Goal: Use online tool/utility: Utilize a website feature to perform a specific function

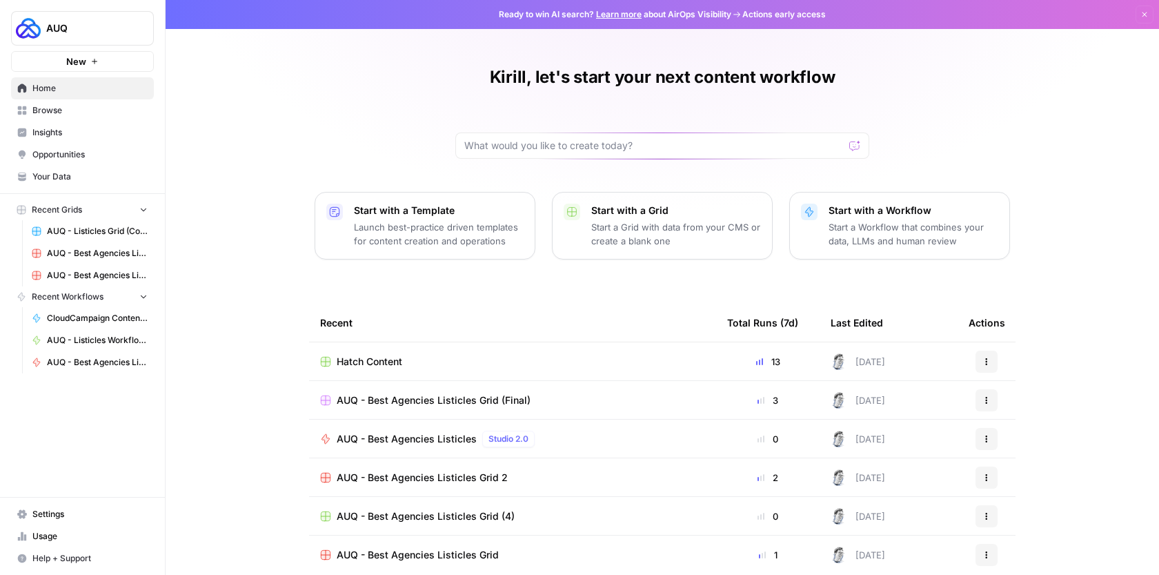
click at [46, 103] on link "Browse" at bounding box center [82, 110] width 143 height 22
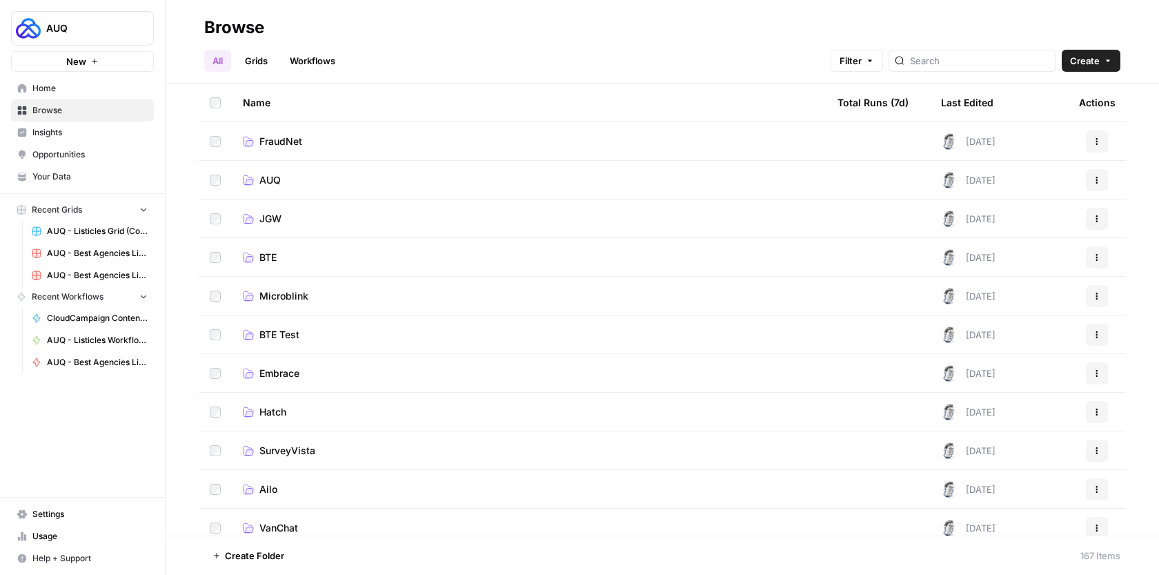
click at [54, 136] on span "Insights" at bounding box center [89, 132] width 115 height 12
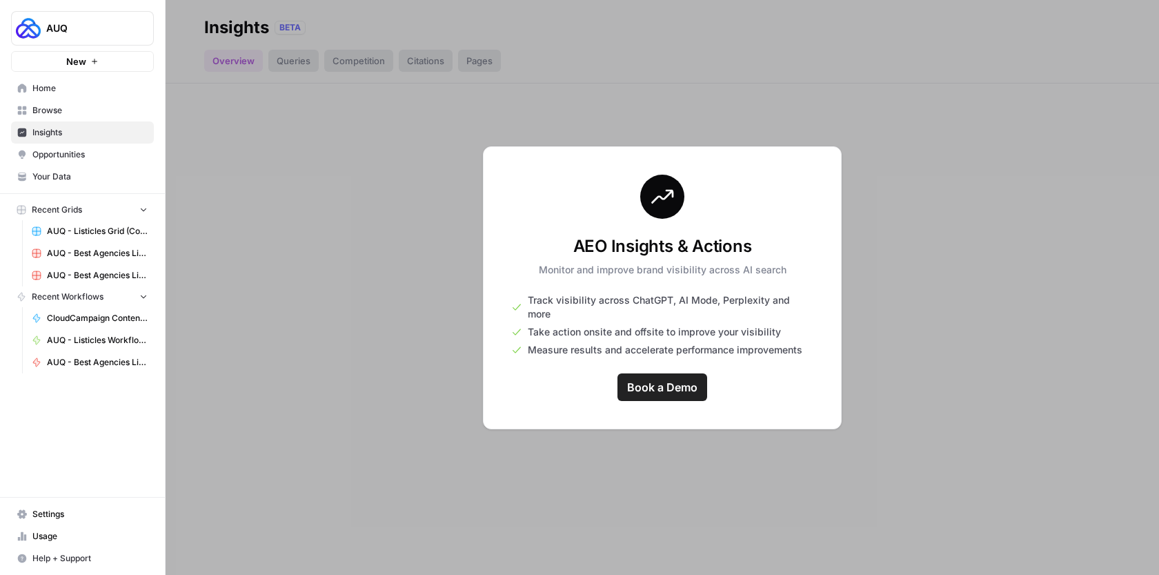
click at [77, 111] on span "Browse" at bounding box center [89, 110] width 115 height 12
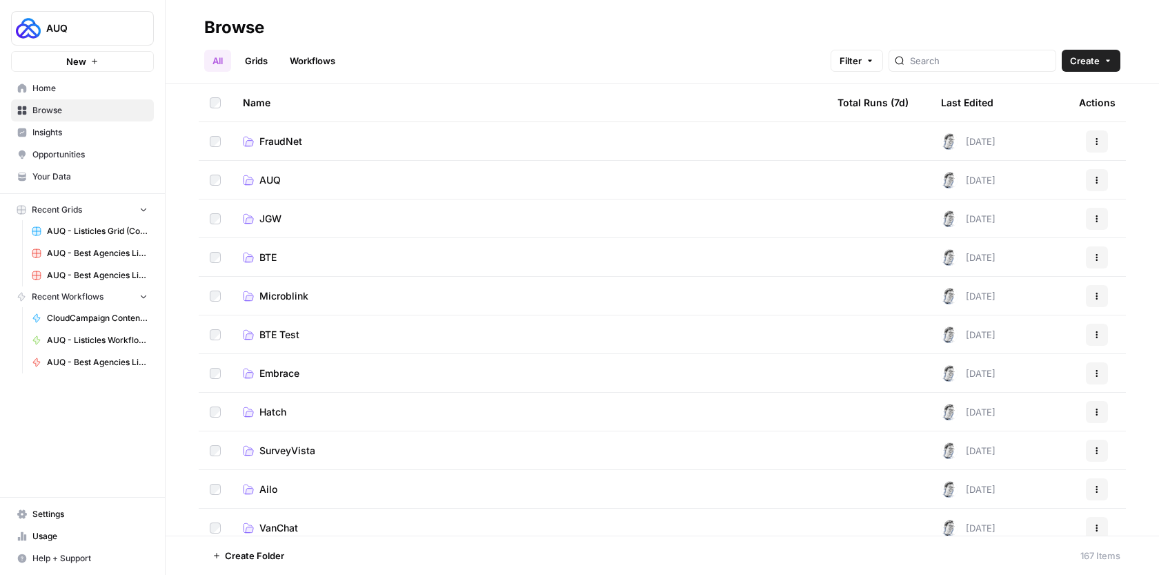
click at [304, 179] on link "AUQ" at bounding box center [529, 180] width 573 height 14
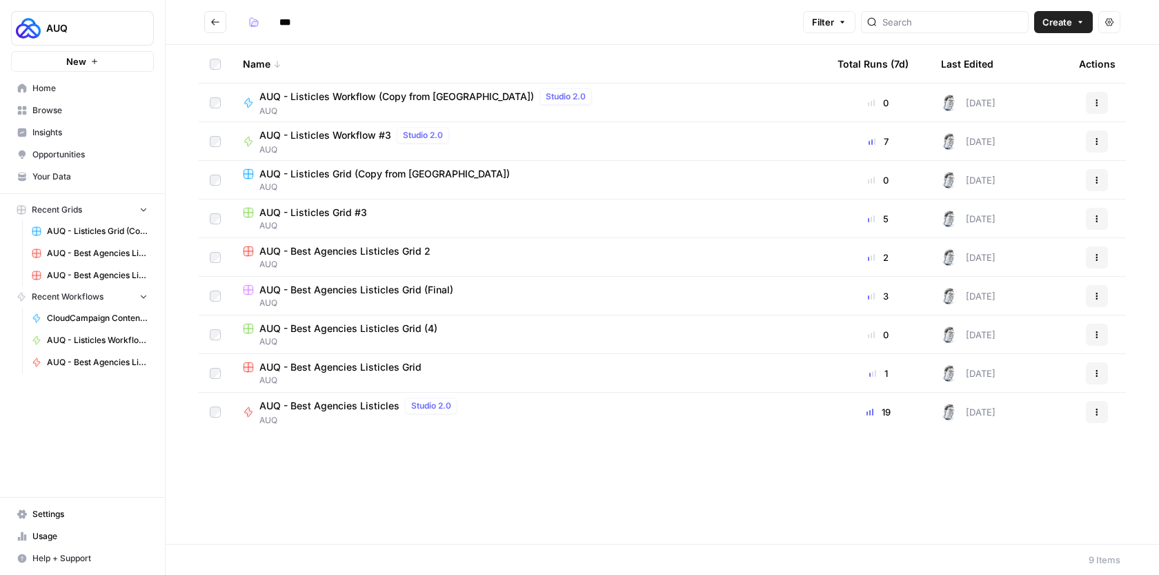
click at [1094, 415] on icon "button" at bounding box center [1097, 412] width 8 height 8
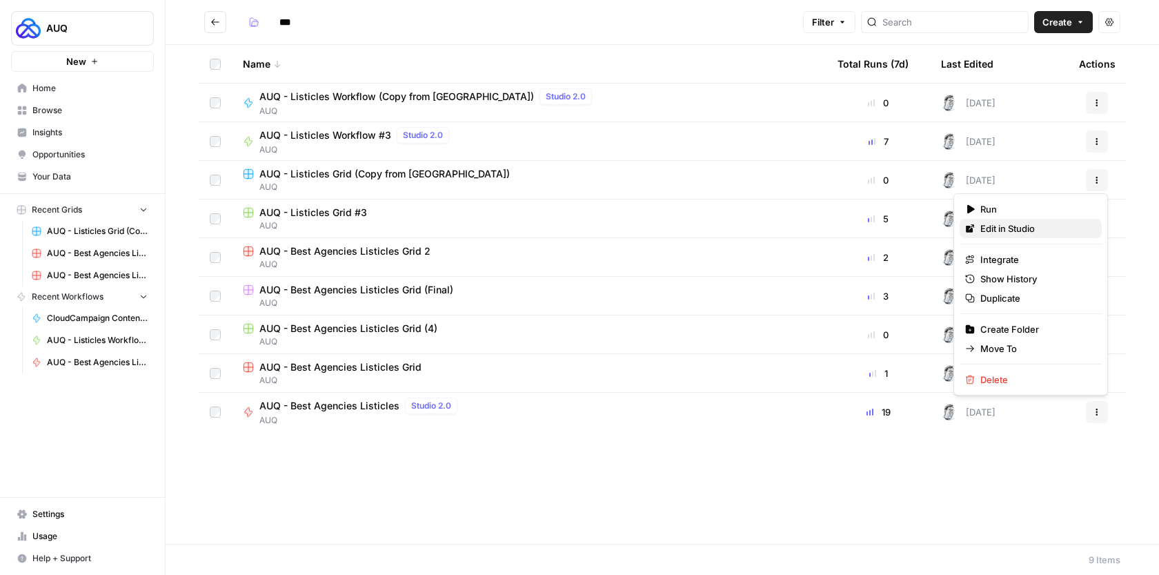
click at [998, 230] on span "Edit in Studio" at bounding box center [1036, 228] width 110 height 14
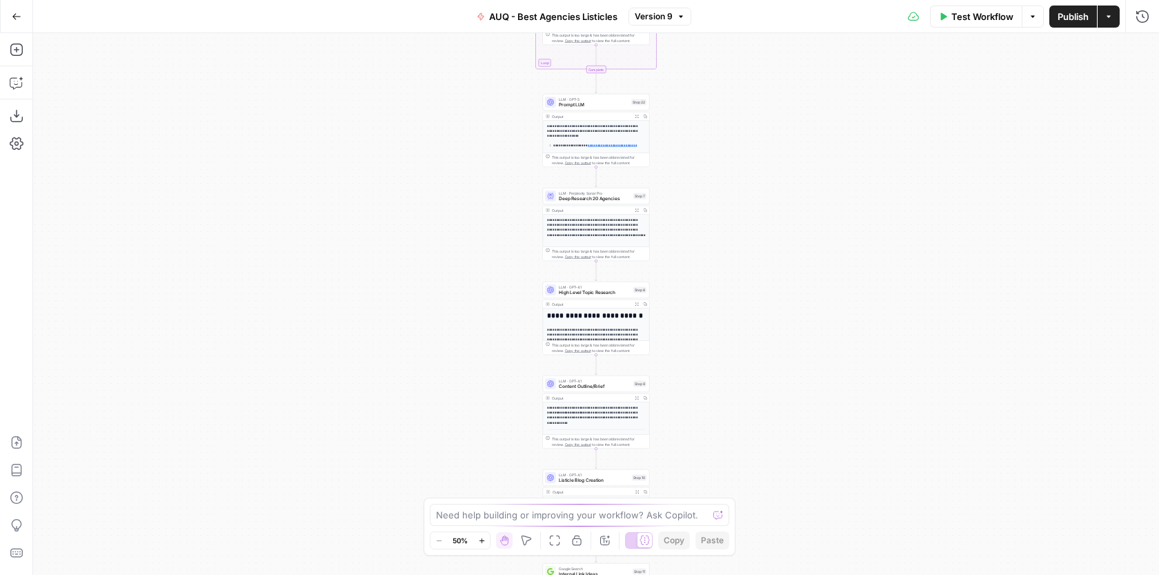
click at [765, 297] on div "Workflow Set Inputs Inputs Google Search Google Search Step 1 Output Expand Out…" at bounding box center [596, 304] width 1126 height 542
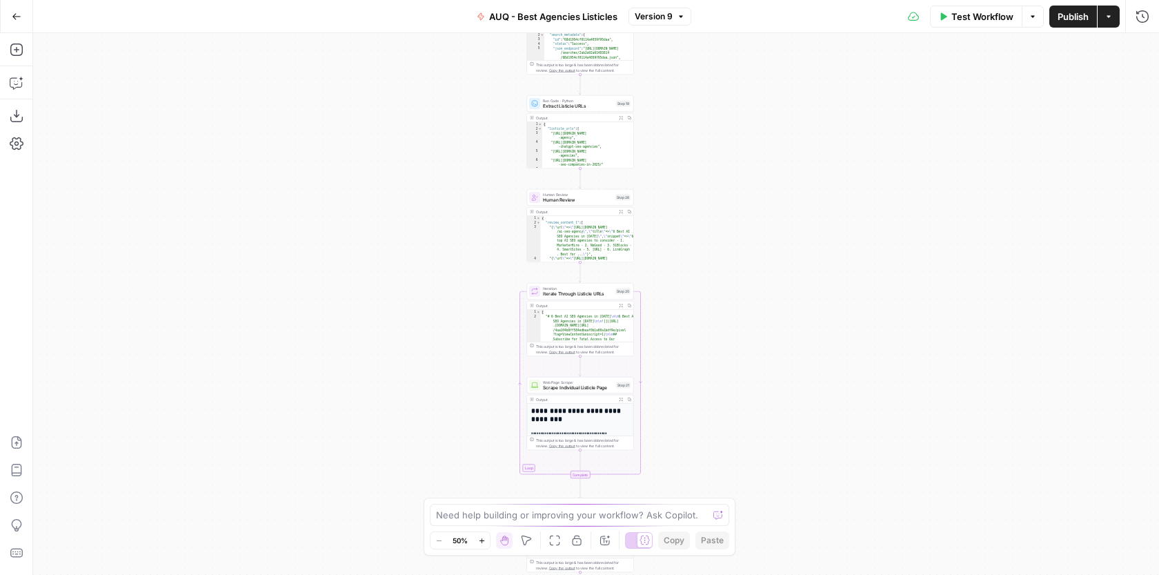
drag, startPoint x: 744, startPoint y: 81, endPoint x: 717, endPoint y: 354, distance: 273.9
click at [718, 352] on div "Workflow Set Inputs Inputs Google Search Google Search Step 1 Output Expand Out…" at bounding box center [596, 304] width 1126 height 542
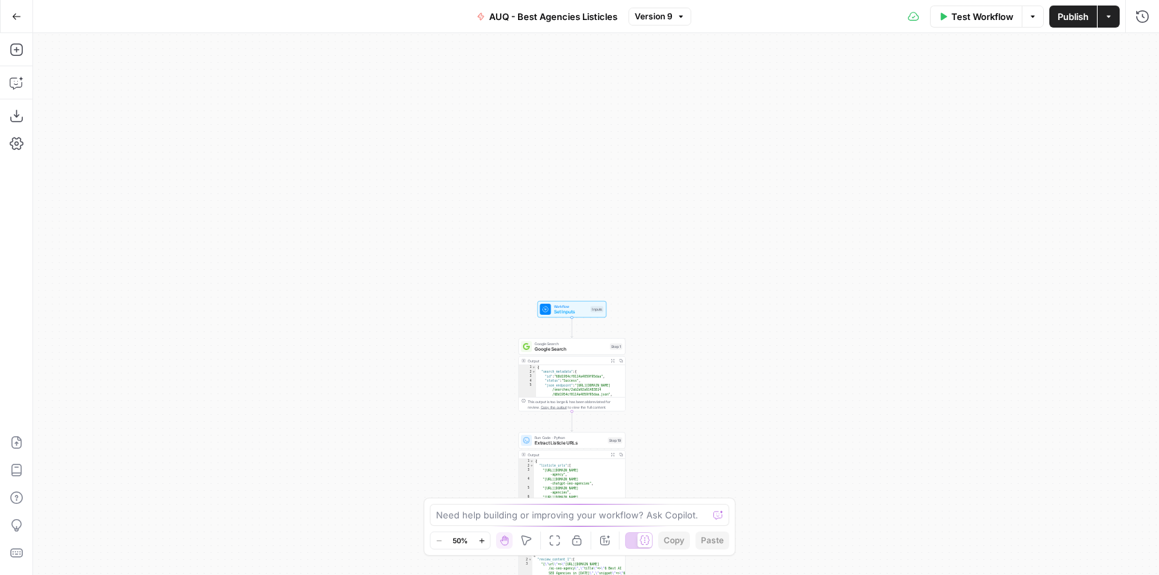
drag, startPoint x: 752, startPoint y: 115, endPoint x: 753, endPoint y: 392, distance: 276.7
click at [754, 393] on div "Workflow Set Inputs Inputs Google Search Google Search Step 1 Output Expand Out…" at bounding box center [596, 304] width 1126 height 542
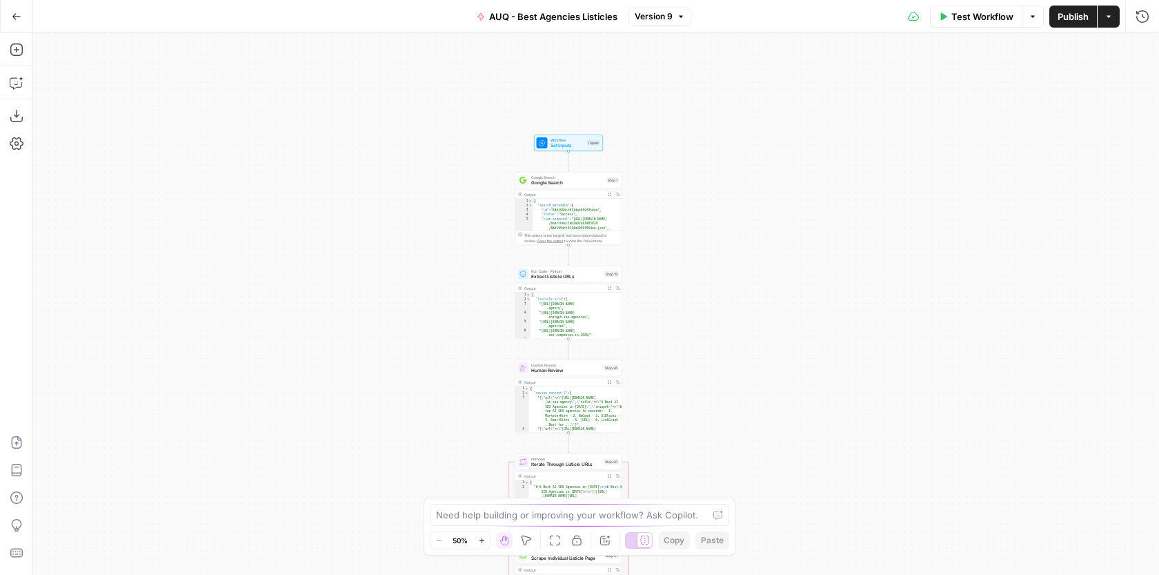
click at [733, 248] on div "Workflow Set Inputs Inputs Google Search Google Search Step 1 Output Expand Out…" at bounding box center [596, 304] width 1126 height 542
click at [486, 542] on button "Zoom In" at bounding box center [481, 540] width 17 height 17
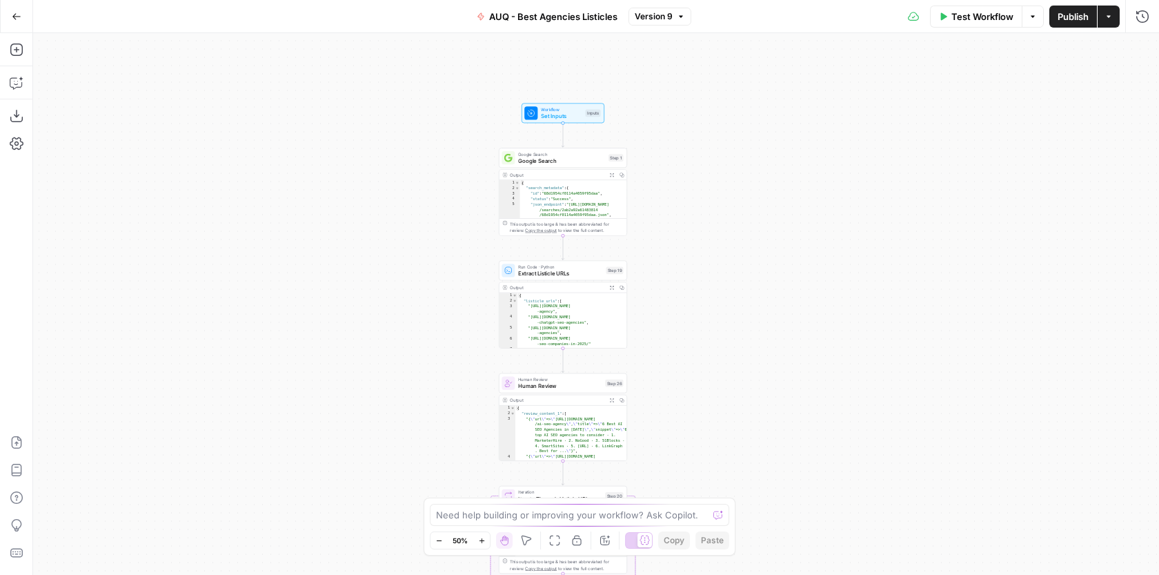
click at [486, 542] on button "Zoom In" at bounding box center [481, 540] width 17 height 17
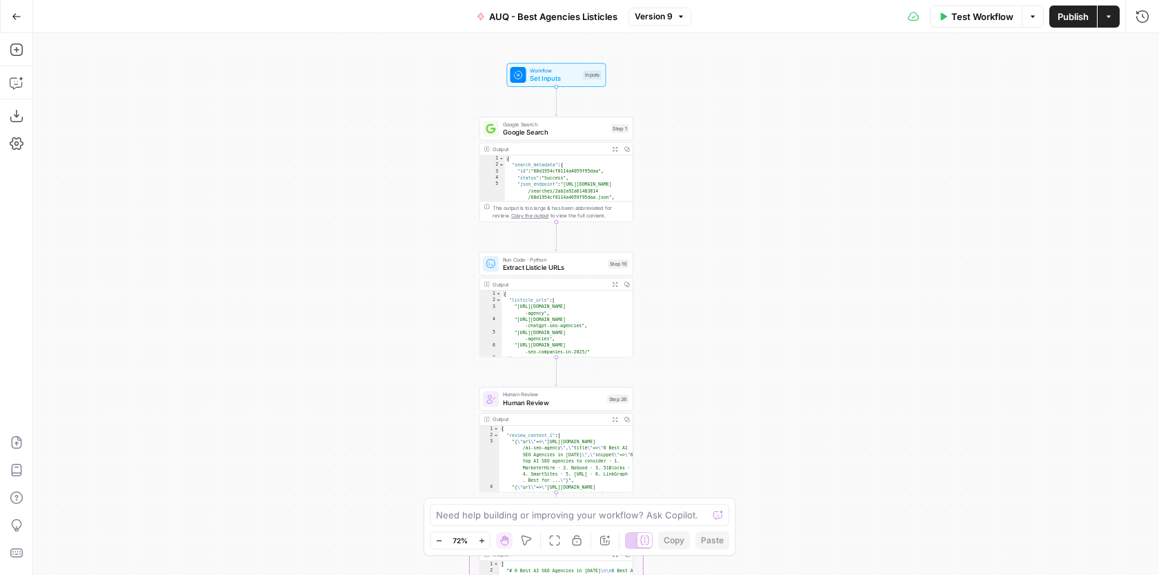
click at [486, 542] on button "Zoom In" at bounding box center [481, 540] width 17 height 17
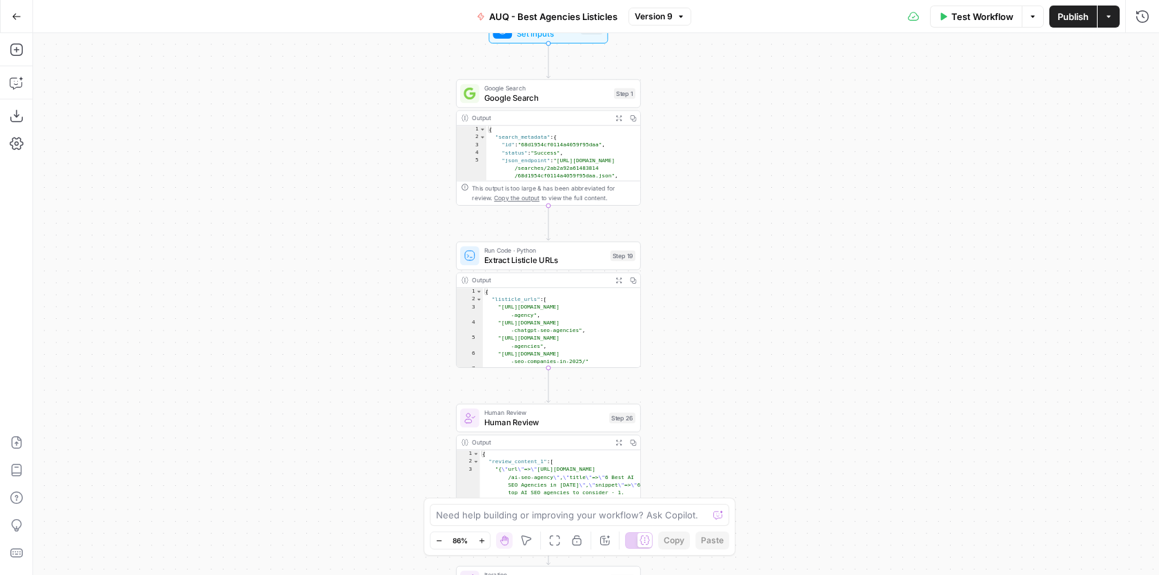
click at [486, 542] on button "Zoom In" at bounding box center [481, 540] width 17 height 17
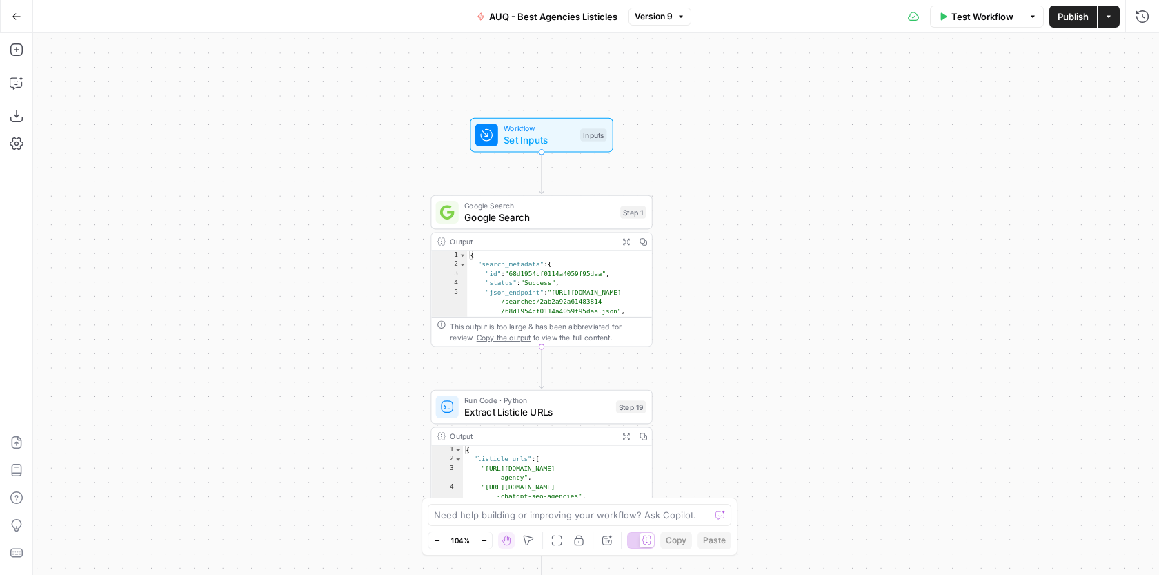
drag, startPoint x: 747, startPoint y: 130, endPoint x: 749, endPoint y: 289, distance: 159.4
click at [749, 290] on div "Workflow Set Inputs Inputs Google Search Google Search Step 1 Output Expand Out…" at bounding box center [596, 304] width 1126 height 542
click at [548, 132] on span "Set Inputs" at bounding box center [538, 139] width 71 height 14
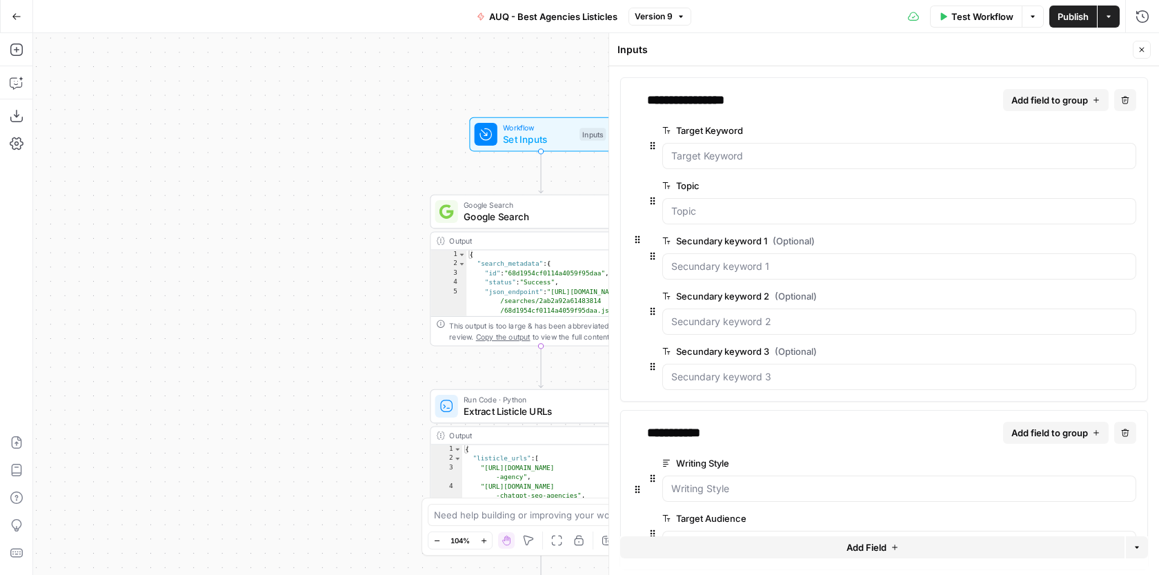
scroll to position [52, 0]
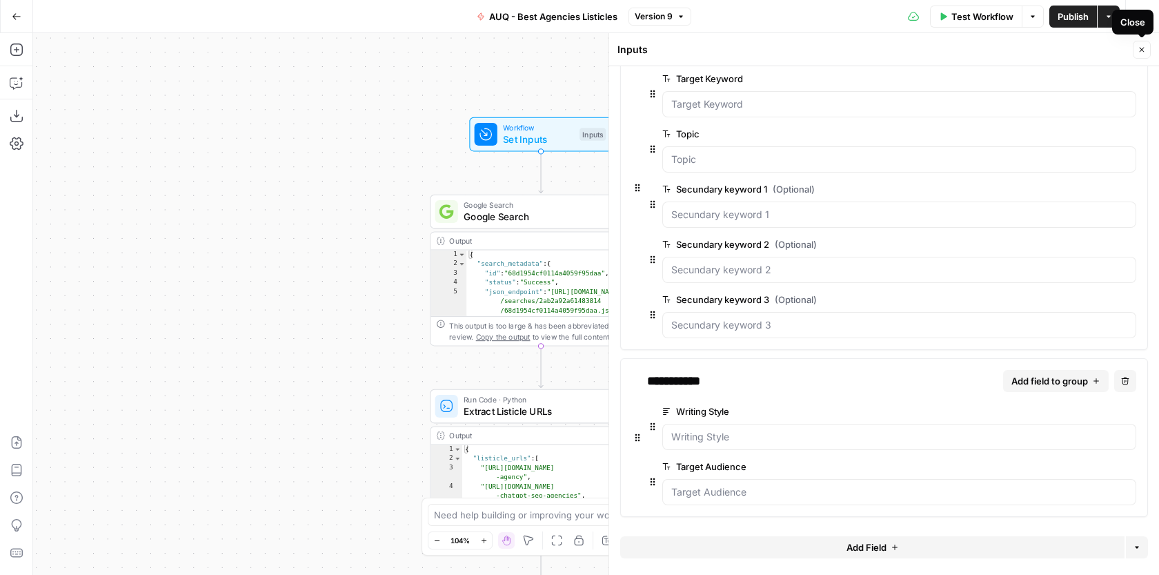
click at [1148, 52] on button "Close" at bounding box center [1142, 50] width 18 height 18
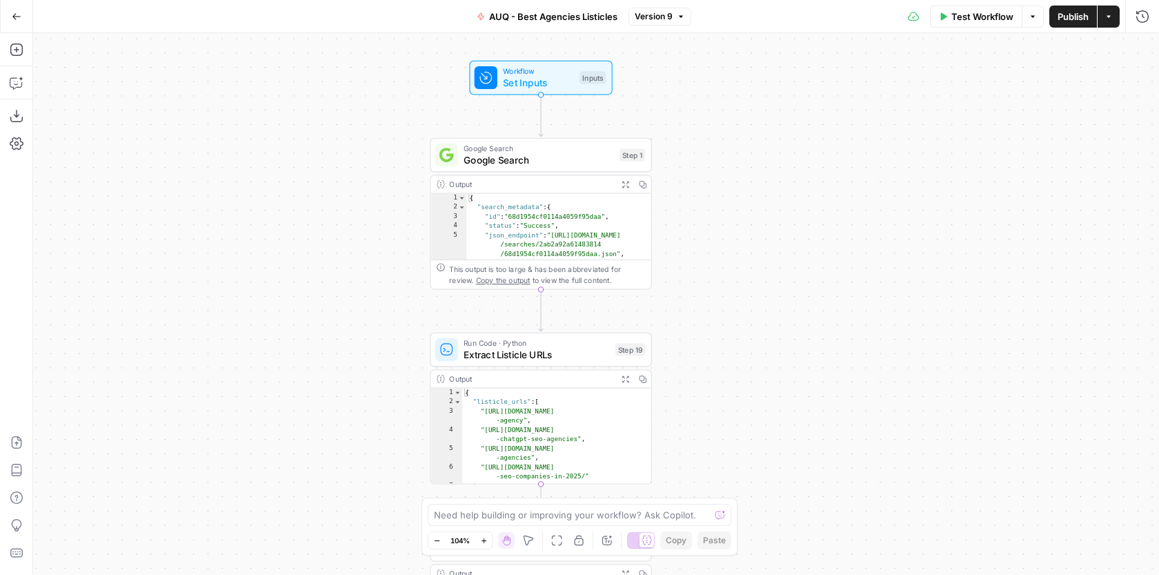
drag, startPoint x: 749, startPoint y: 338, endPoint x: 750, endPoint y: 276, distance: 62.1
click at [750, 275] on div "Workflow Set Inputs Inputs Google Search Google Search Step 1 Output Expand Out…" at bounding box center [596, 304] width 1126 height 542
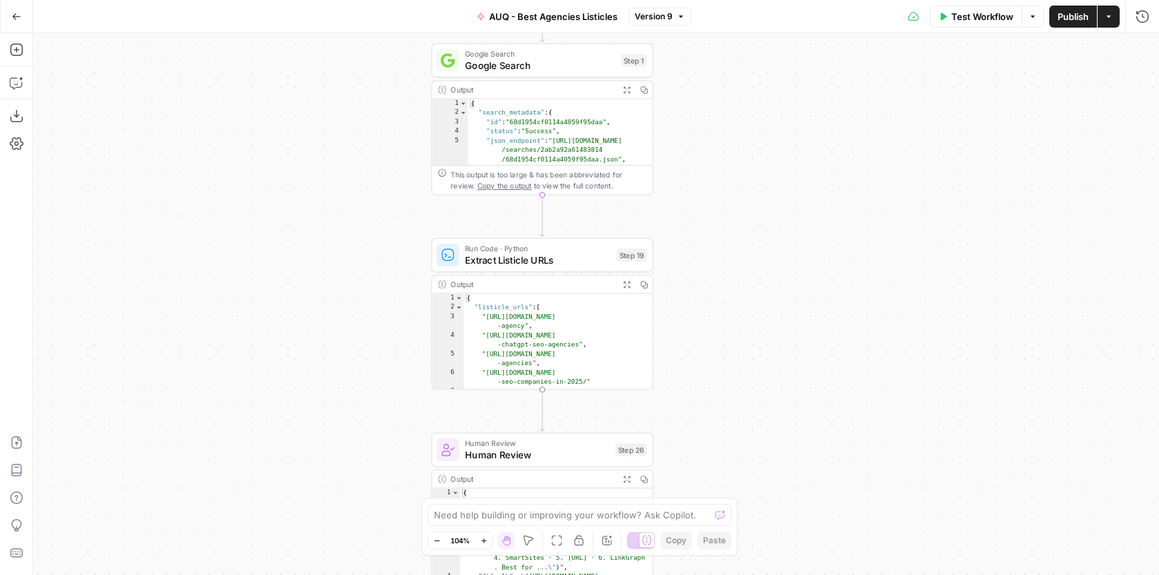
drag, startPoint x: 774, startPoint y: 204, endPoint x: 776, endPoint y: 169, distance: 34.6
click at [776, 170] on div "Workflow Set Inputs Inputs Google Search Google Search Step 1 Output Expand Out…" at bounding box center [596, 304] width 1126 height 542
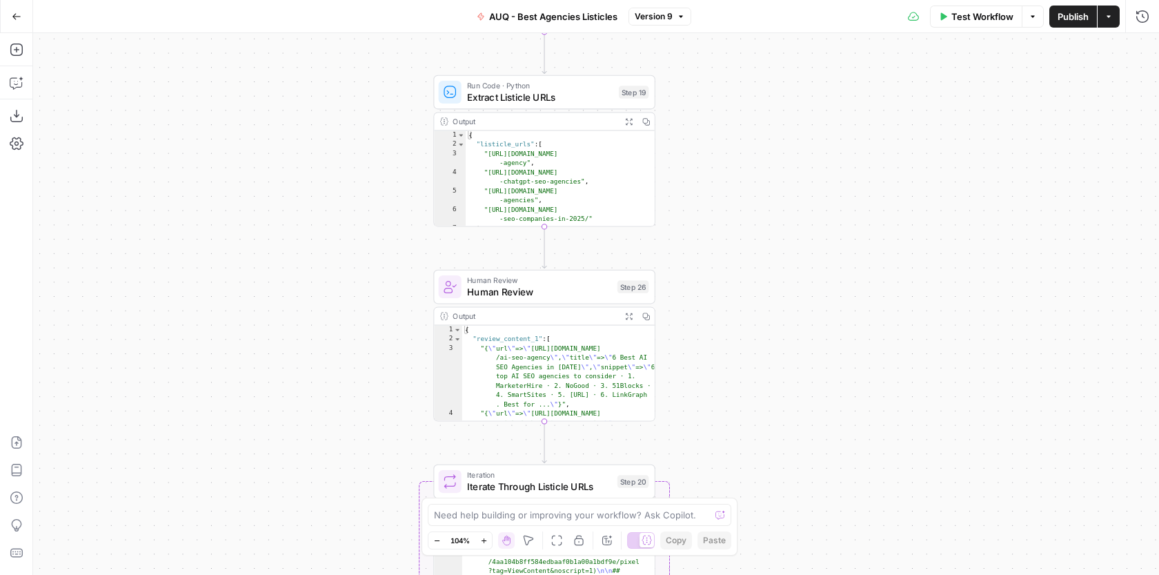
drag, startPoint x: 744, startPoint y: 314, endPoint x: 746, endPoint y: 114, distance: 200.1
click at [746, 113] on div "Workflow Set Inputs Inputs Google Search Google Search Step 1 Output Expand Out…" at bounding box center [596, 304] width 1126 height 542
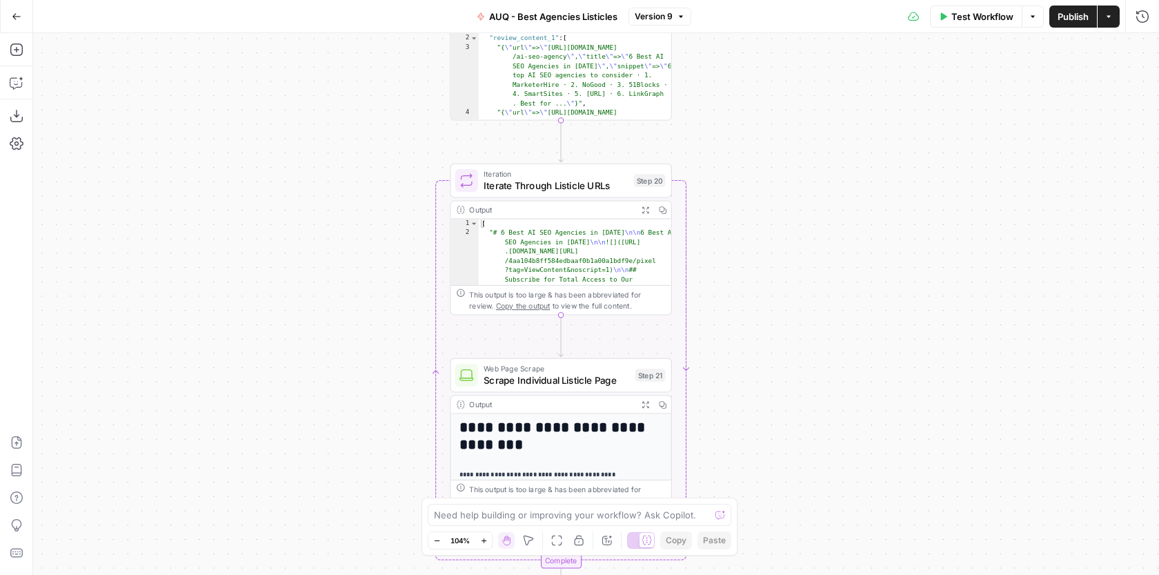
drag, startPoint x: 705, startPoint y: 306, endPoint x: 720, endPoint y: 51, distance: 255.0
click at [720, 51] on div "Workflow Set Inputs Inputs Google Search Google Search Step 1 Output Expand Out…" at bounding box center [596, 304] width 1126 height 542
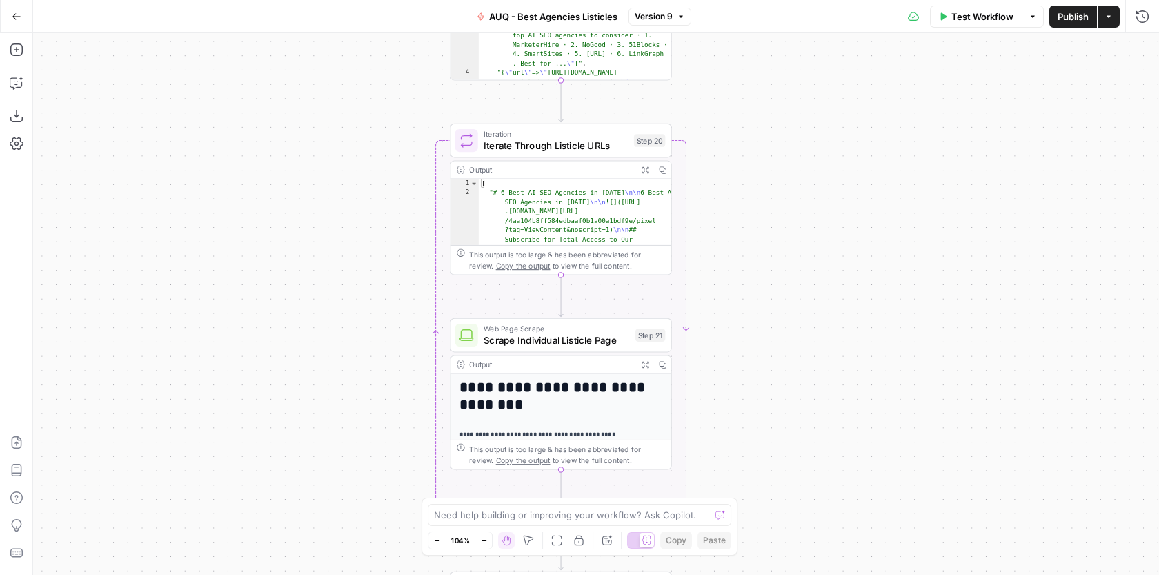
drag, startPoint x: 746, startPoint y: 197, endPoint x: 746, endPoint y: 157, distance: 40.0
click at [746, 157] on div "Workflow Set Inputs Inputs Google Search Google Search Step 1 Output Expand Out…" at bounding box center [596, 304] width 1126 height 542
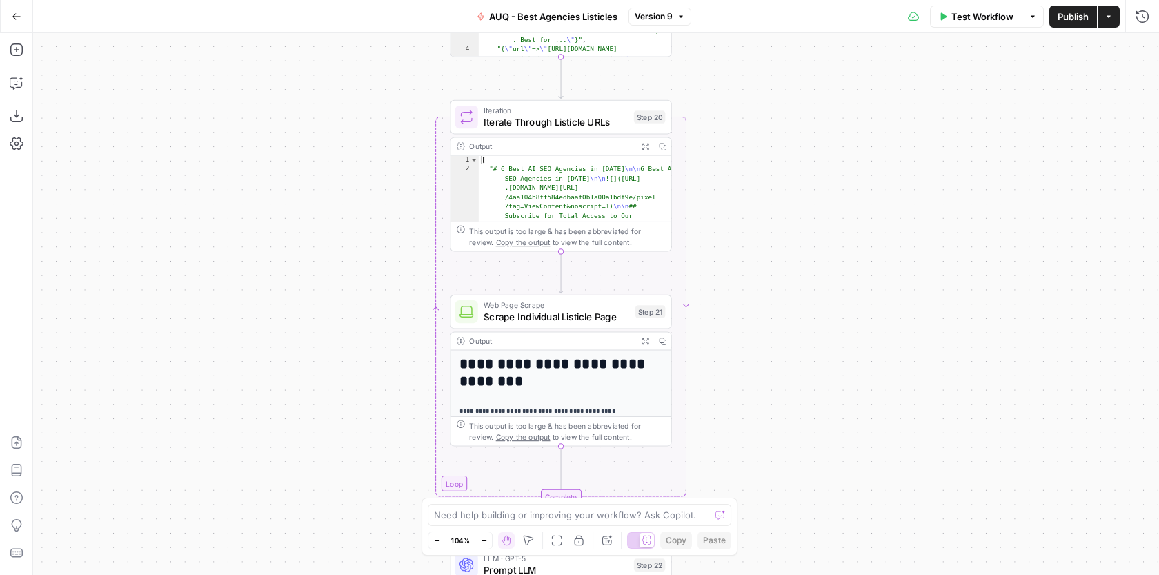
drag, startPoint x: 800, startPoint y: 256, endPoint x: 800, endPoint y: 232, distance: 24.2
click at [800, 233] on div "Workflow Set Inputs Inputs Google Search Google Search Step 1 Output Expand Out…" at bounding box center [596, 304] width 1126 height 542
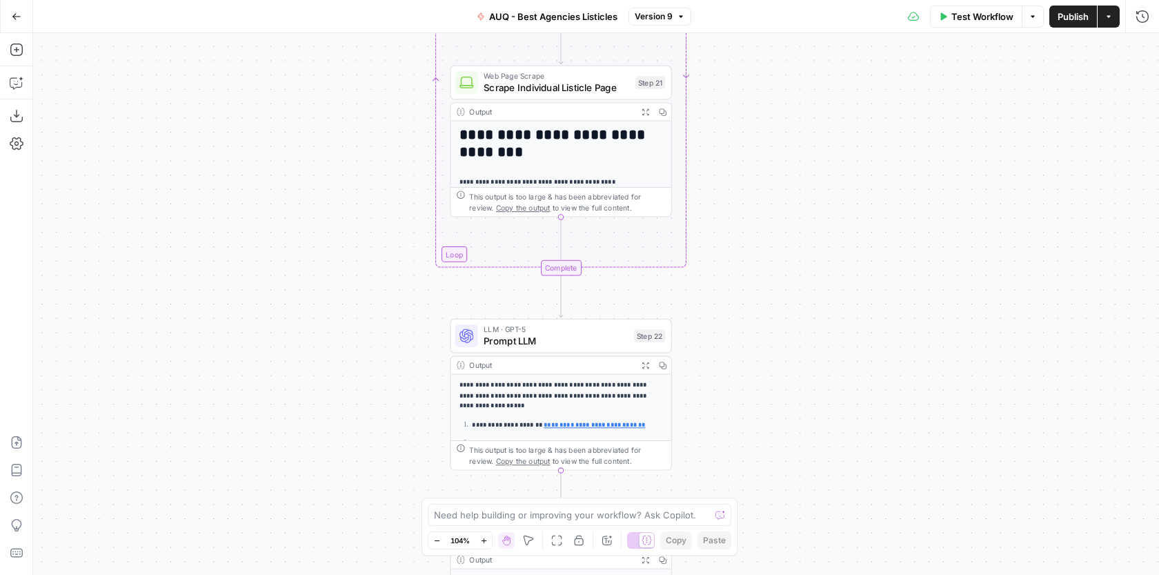
drag, startPoint x: 816, startPoint y: 366, endPoint x: 816, endPoint y: 130, distance: 235.3
click at [816, 132] on div "Workflow Set Inputs Inputs Google Search Google Search Step 1 Output Expand Out…" at bounding box center [596, 304] width 1126 height 542
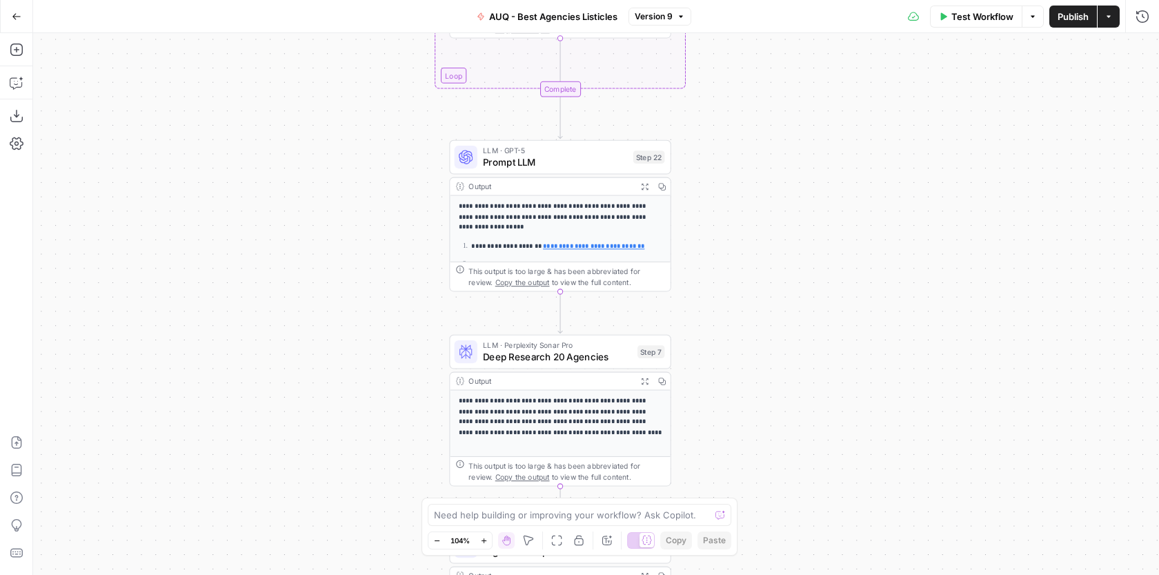
drag, startPoint x: 760, startPoint y: 390, endPoint x: 760, endPoint y: 216, distance: 173.9
click at [760, 215] on div "Workflow Set Inputs Inputs Google Search Google Search Step 1 Output Expand Out…" at bounding box center [596, 304] width 1126 height 542
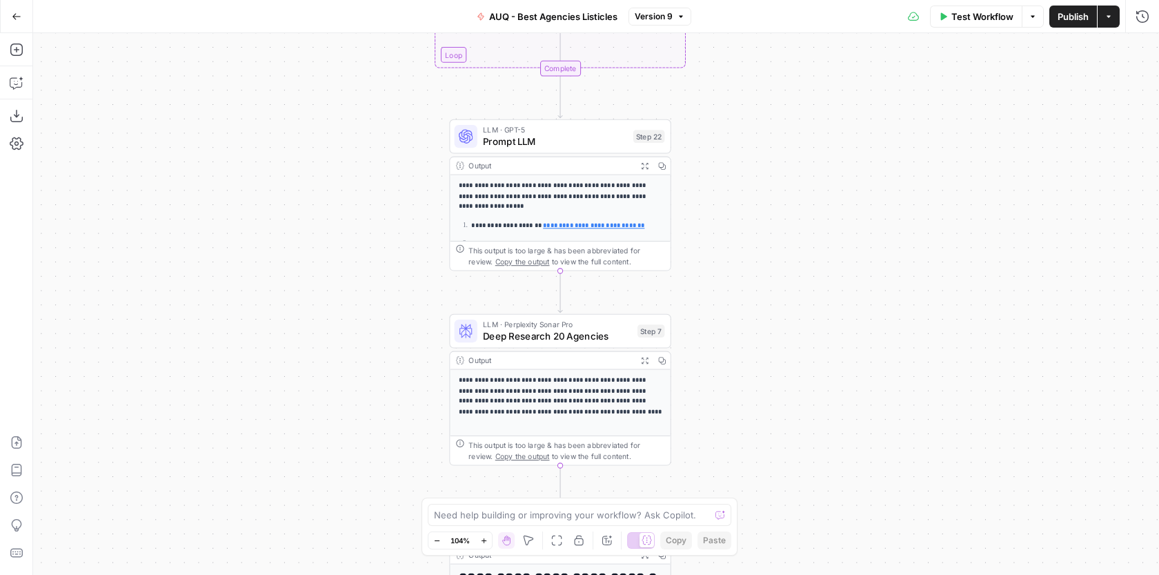
drag, startPoint x: 773, startPoint y: 265, endPoint x: 772, endPoint y: 242, distance: 22.8
click at [772, 242] on div "Workflow Set Inputs Inputs Google Search Google Search Step 1 Output Expand Out…" at bounding box center [596, 304] width 1126 height 542
click at [602, 135] on span "Prompt LLM" at bounding box center [554, 139] width 144 height 14
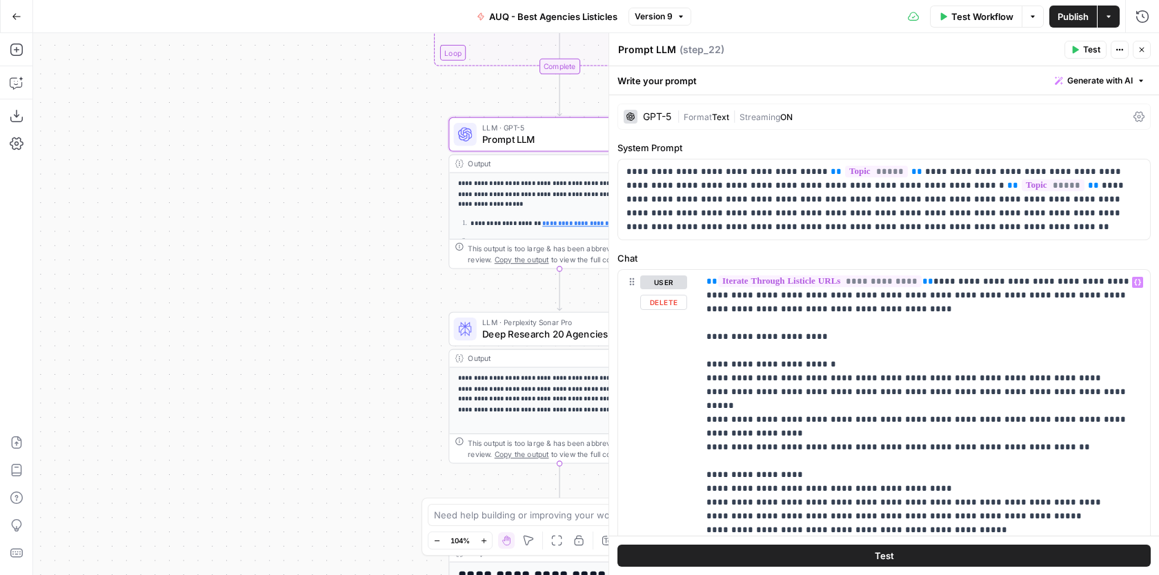
scroll to position [24, 0]
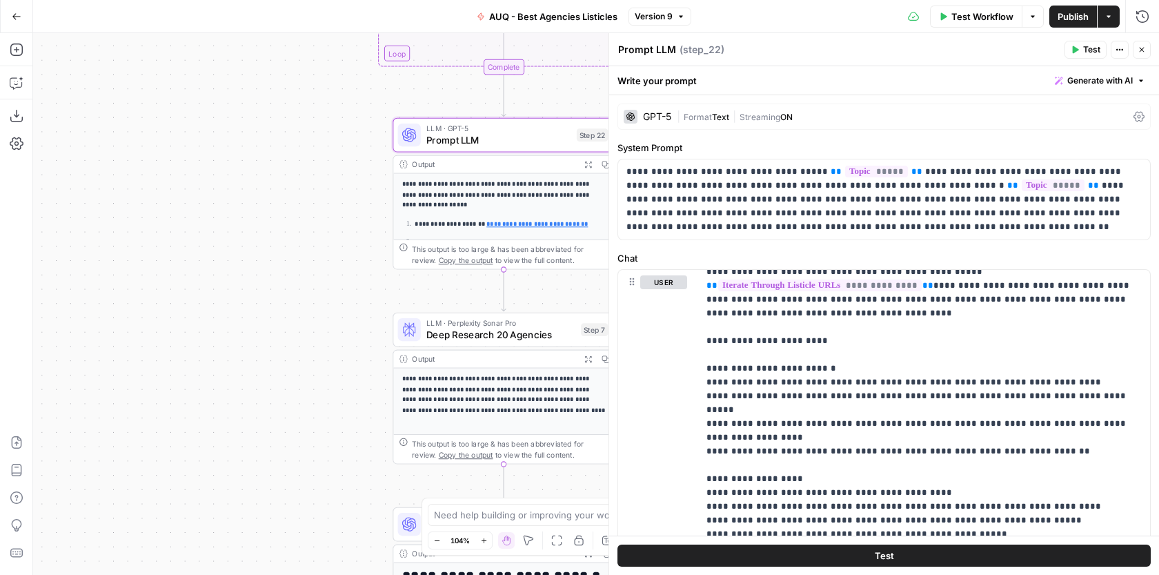
drag, startPoint x: 423, startPoint y: 223, endPoint x: 339, endPoint y: 233, distance: 84.7
click at [339, 233] on div "Workflow Set Inputs Inputs Google Search Google Search Step 1 Output Expand Out…" at bounding box center [596, 304] width 1126 height 542
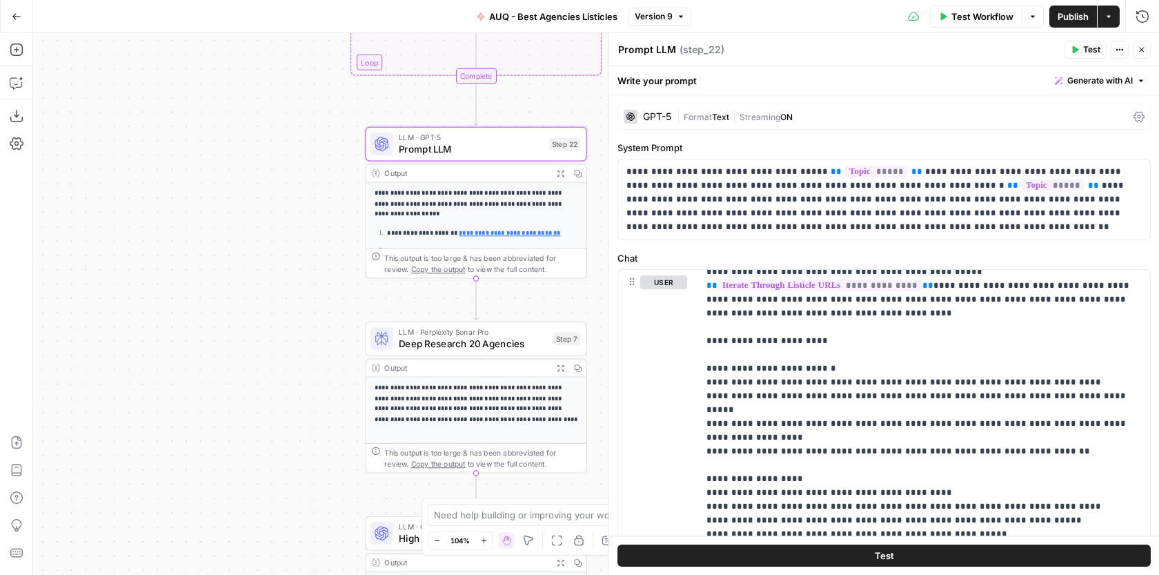
click at [1128, 72] on button "Generate with AI" at bounding box center [1100, 81] width 101 height 18
click at [916, 60] on header "Prompt LLM Prompt LLM ( step_22 ) Test Actions Close" at bounding box center [884, 49] width 550 height 33
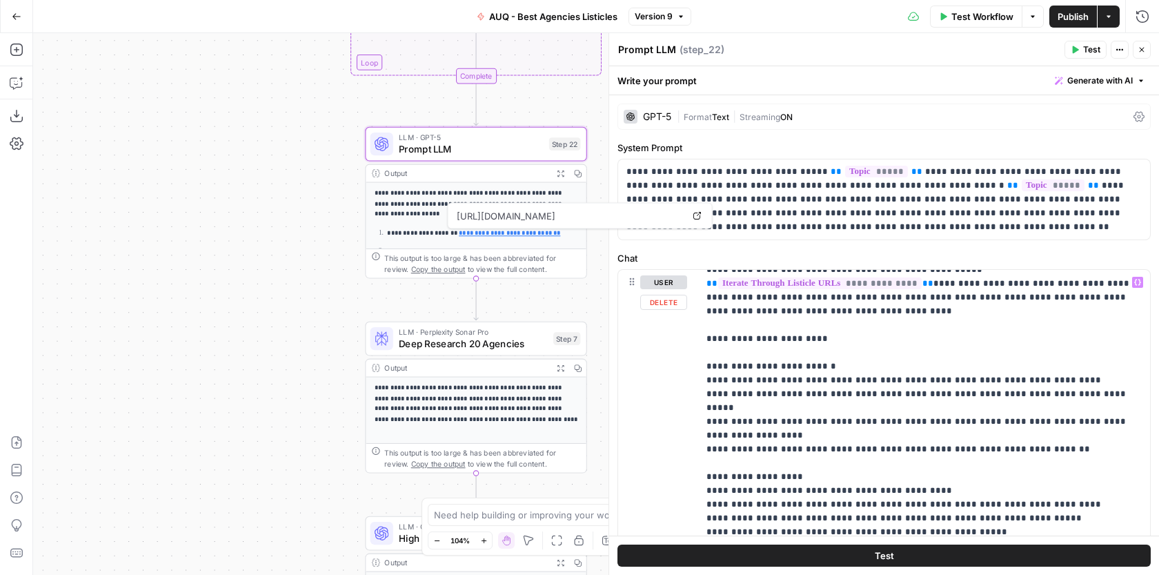
scroll to position [28, 0]
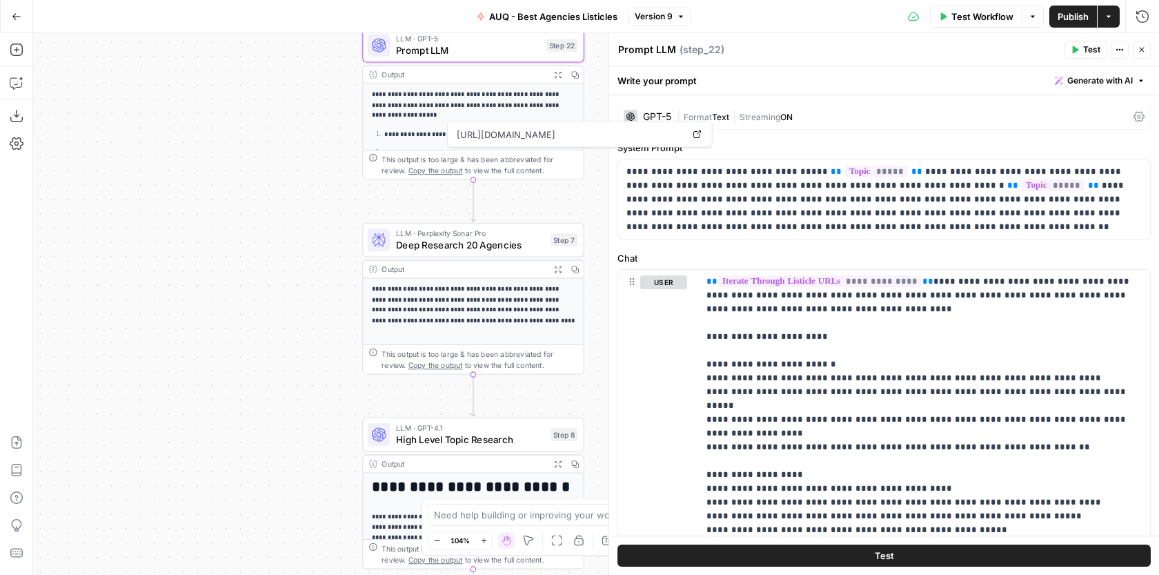
drag, startPoint x: 233, startPoint y: 335, endPoint x: 220, endPoint y: 220, distance: 115.2
click at [221, 221] on div "Workflow Set Inputs Inputs Google Search Google Search Step 1 Output Expand Out…" at bounding box center [596, 304] width 1126 height 542
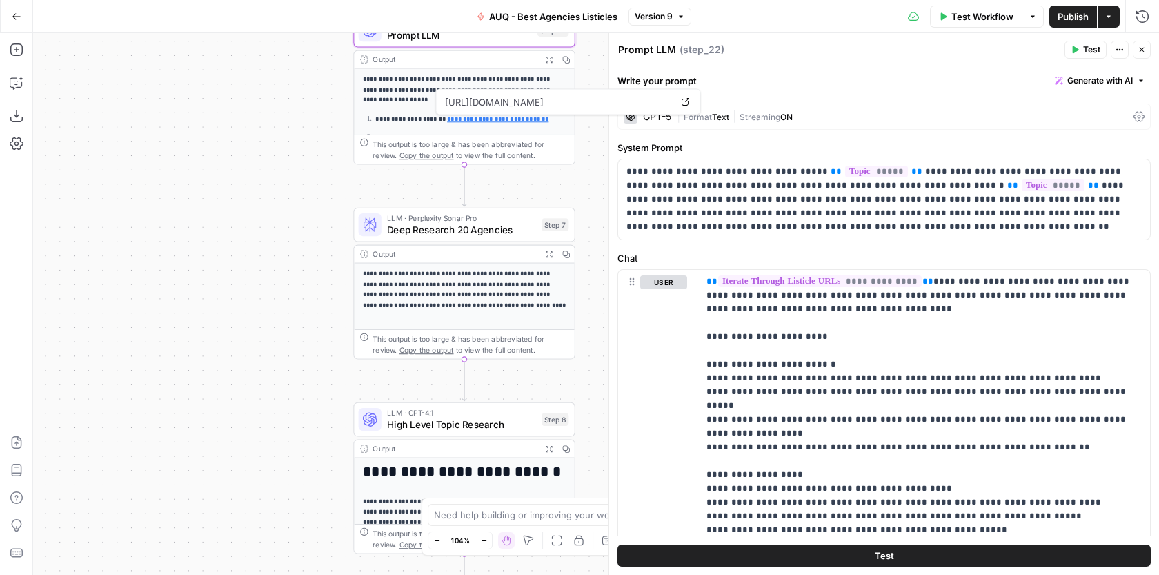
click at [449, 232] on span "Deep Research 20 Agencies" at bounding box center [461, 229] width 149 height 14
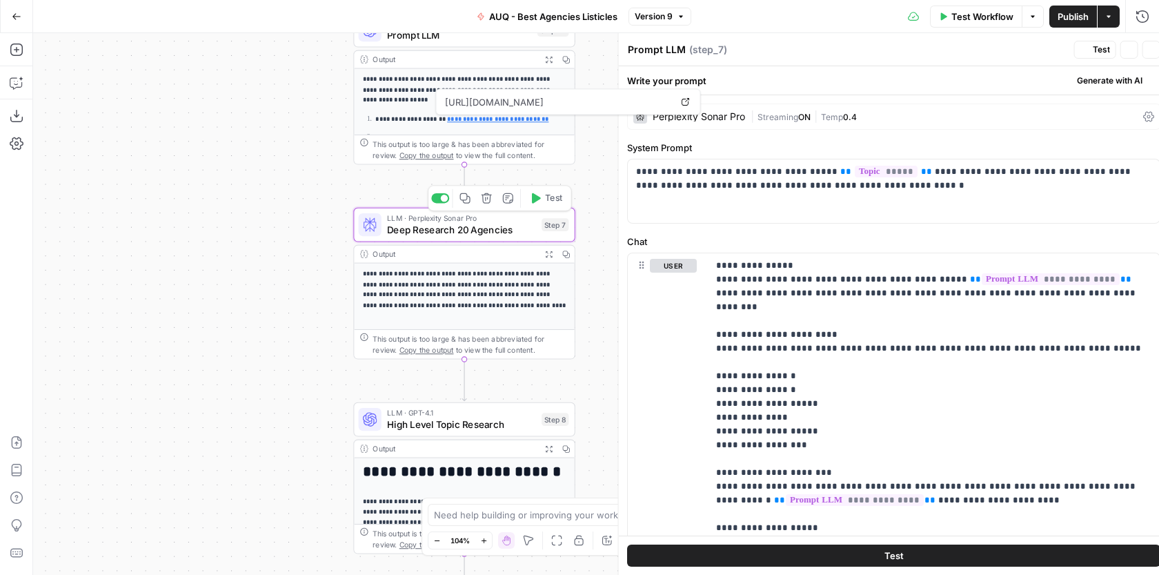
type textarea "Deep Research 20 Agencies"
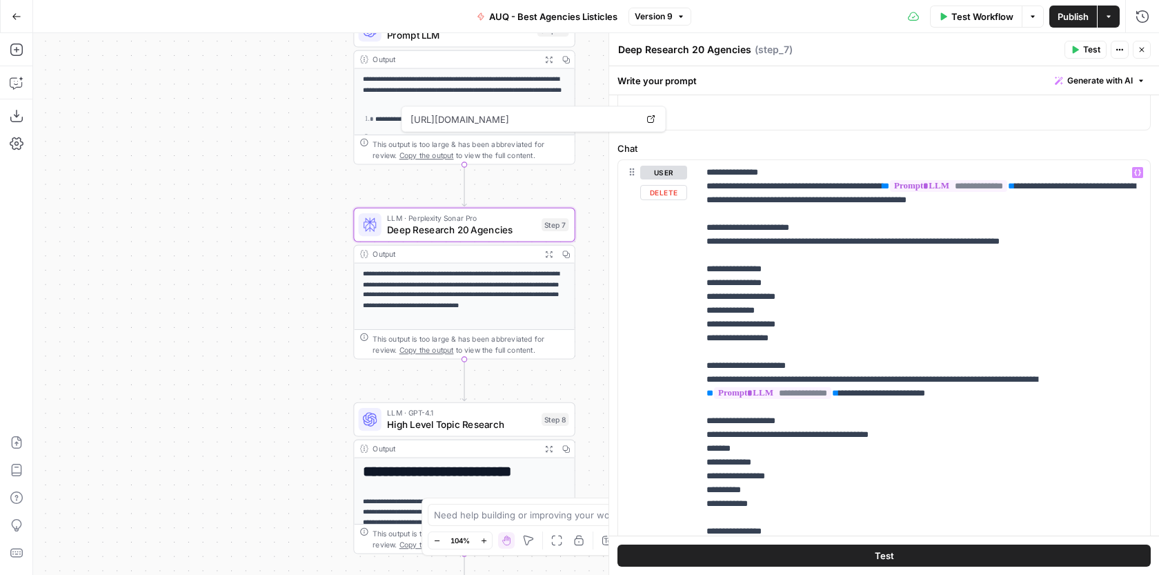
scroll to position [103, 0]
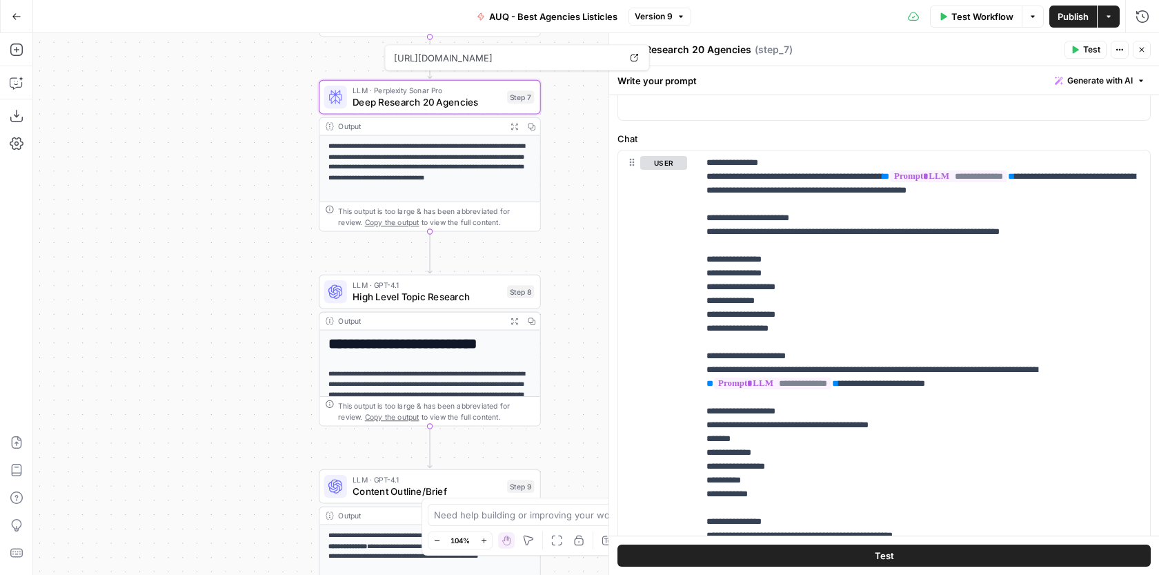
drag, startPoint x: 303, startPoint y: 355, endPoint x: 283, endPoint y: 286, distance: 71.8
click at [283, 286] on div "Workflow Set Inputs Inputs Google Search Google Search Step 1 Output Expand Out…" at bounding box center [596, 304] width 1126 height 542
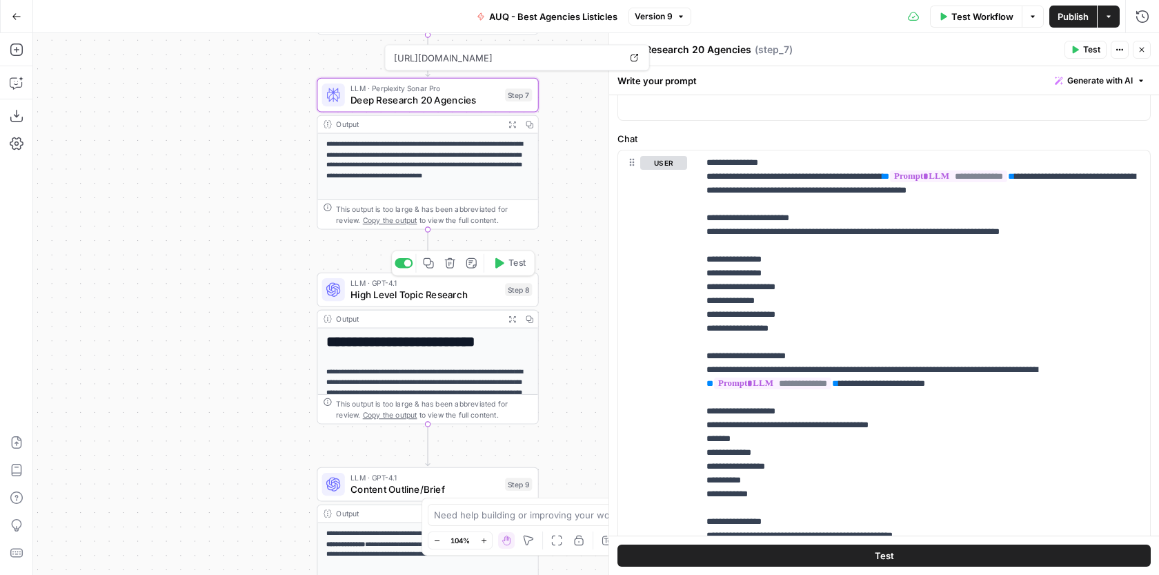
click at [390, 297] on span "High Level Topic Research" at bounding box center [425, 294] width 149 height 14
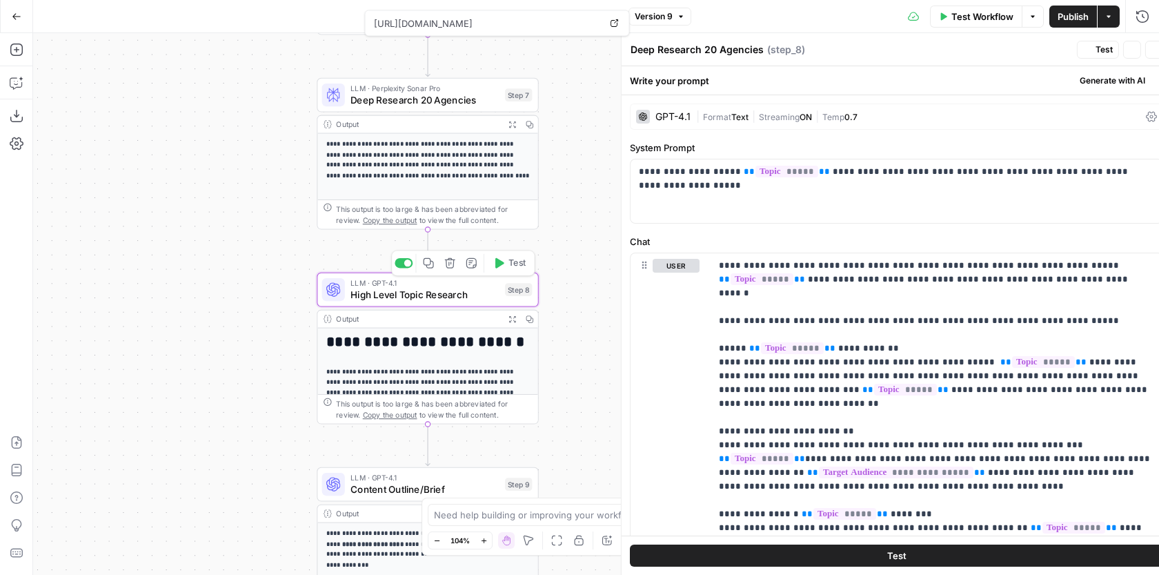
type textarea "High Level Topic Research"
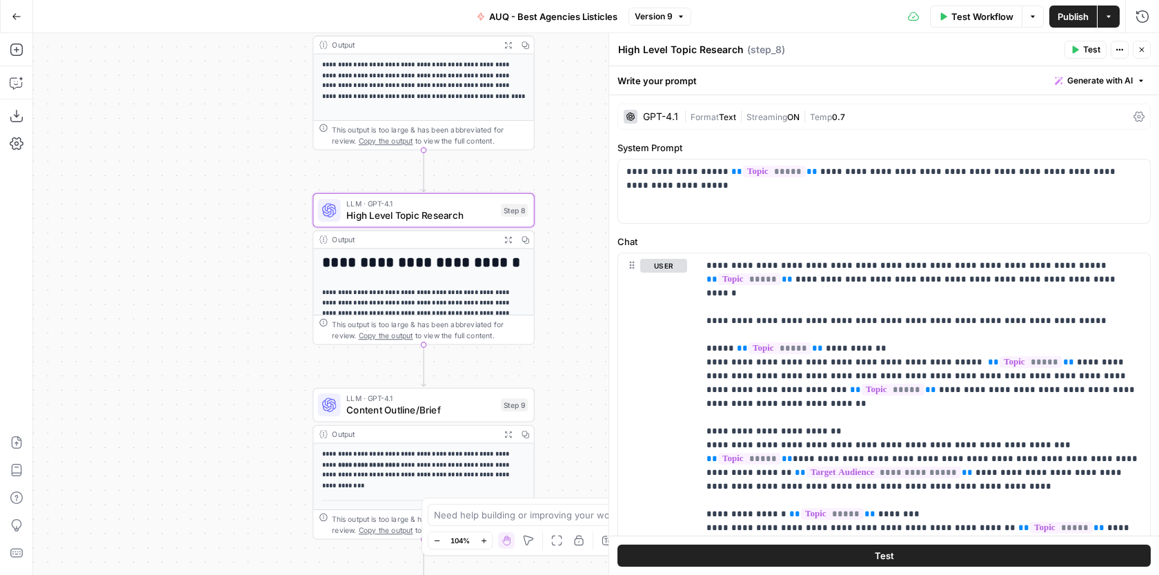
drag, startPoint x: 595, startPoint y: 314, endPoint x: 591, endPoint y: 235, distance: 78.8
click at [591, 235] on div "Workflow Set Inputs Inputs Google Search Google Search Step 1 Output Expand Out…" at bounding box center [596, 304] width 1126 height 542
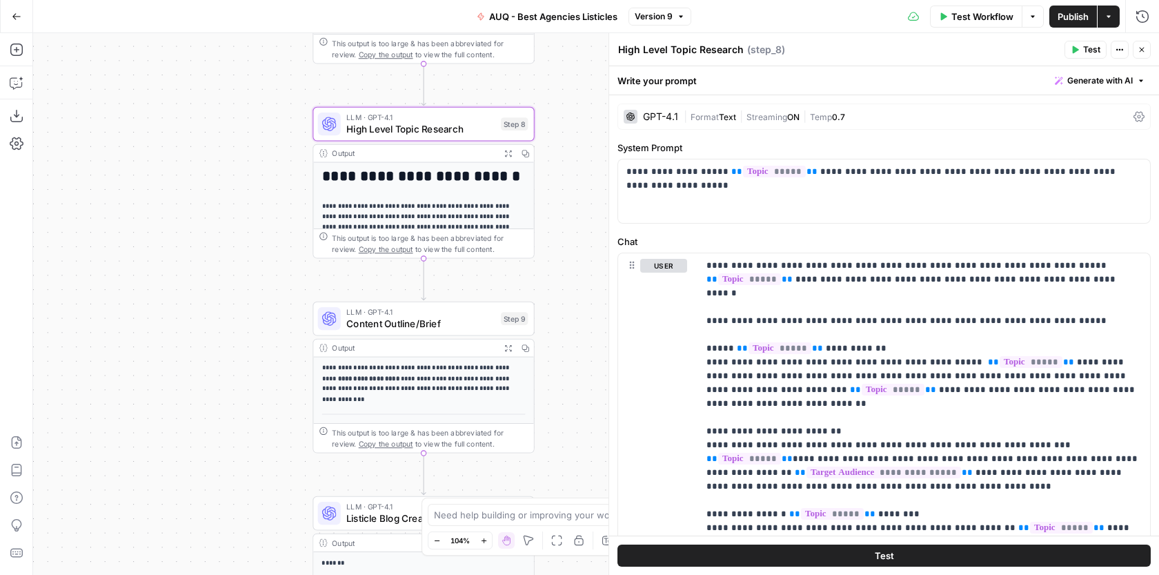
drag, startPoint x: 539, startPoint y: 263, endPoint x: 539, endPoint y: 177, distance: 85.6
click at [539, 177] on div "Workflow Set Inputs Inputs Google Search Google Search Step 1 Output Expand Out…" at bounding box center [596, 304] width 1126 height 542
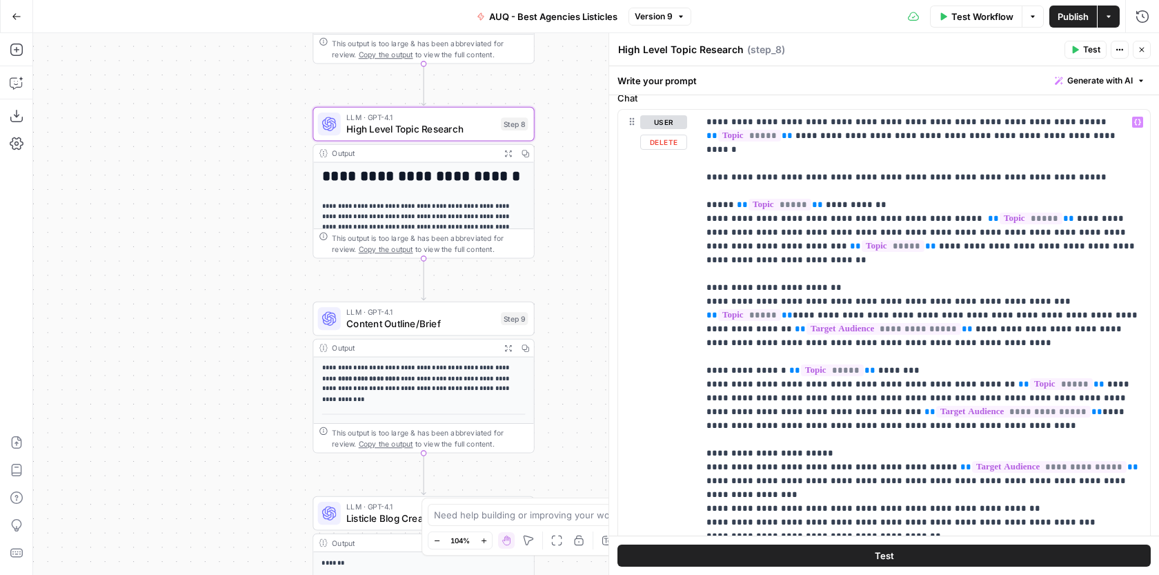
scroll to position [258, 0]
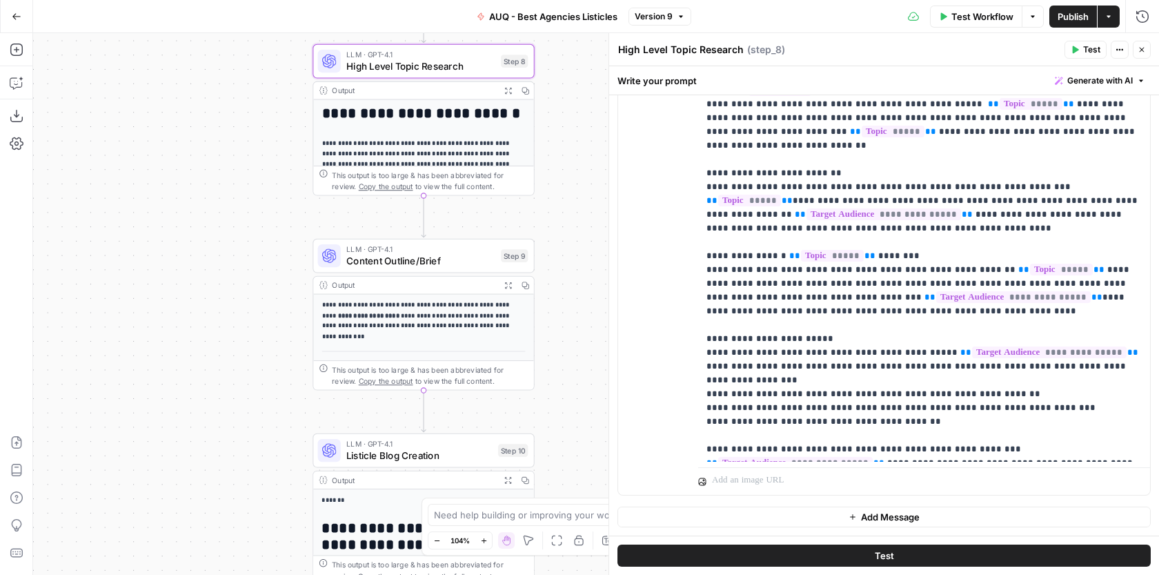
click at [596, 289] on div "Workflow Set Inputs Inputs Google Search Google Search Step 1 Output Expand Out…" at bounding box center [596, 304] width 1126 height 542
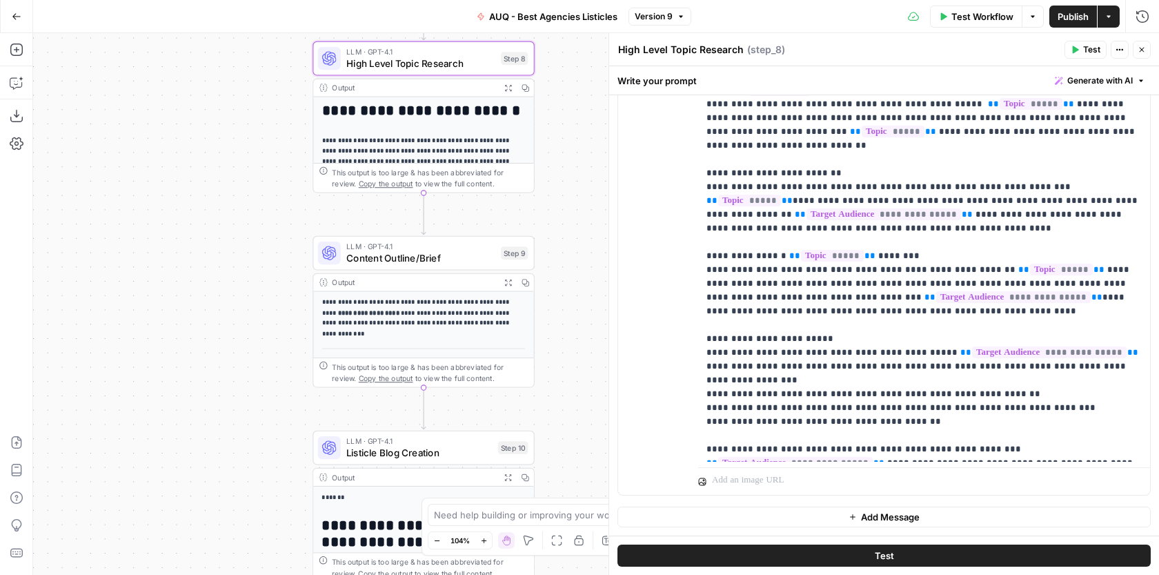
click at [455, 260] on span "Content Outline/Brief" at bounding box center [420, 257] width 149 height 14
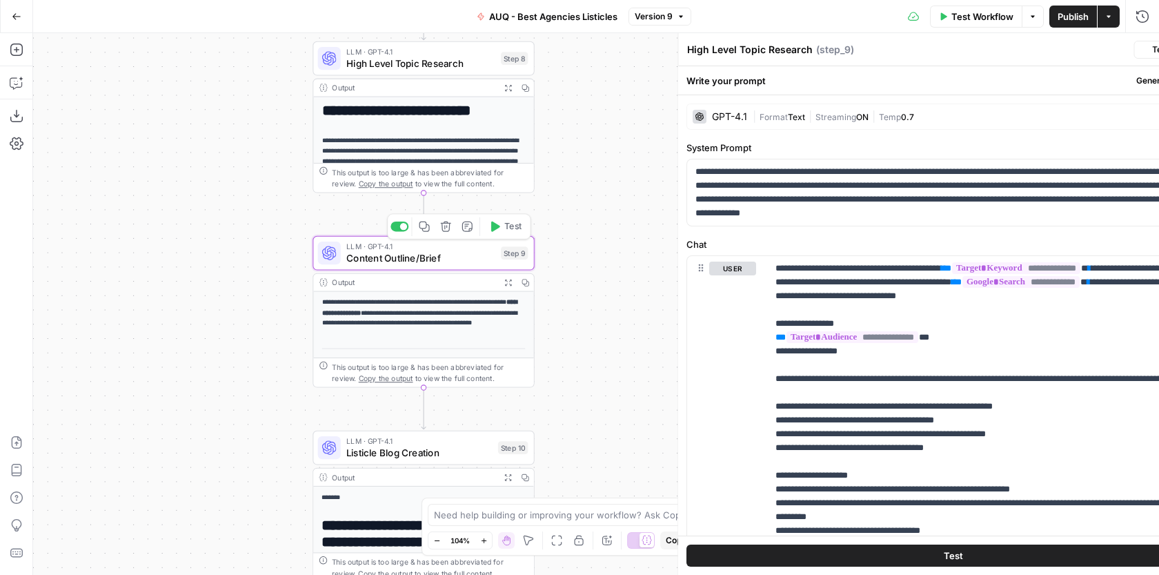
type textarea "Content Outline/Brief"
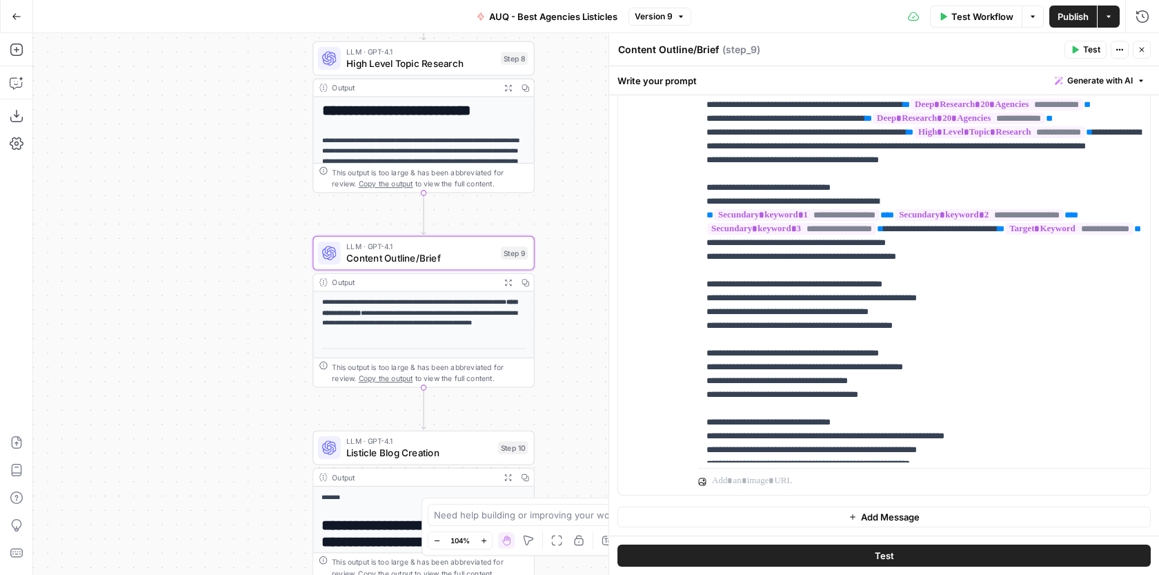
scroll to position [81, 0]
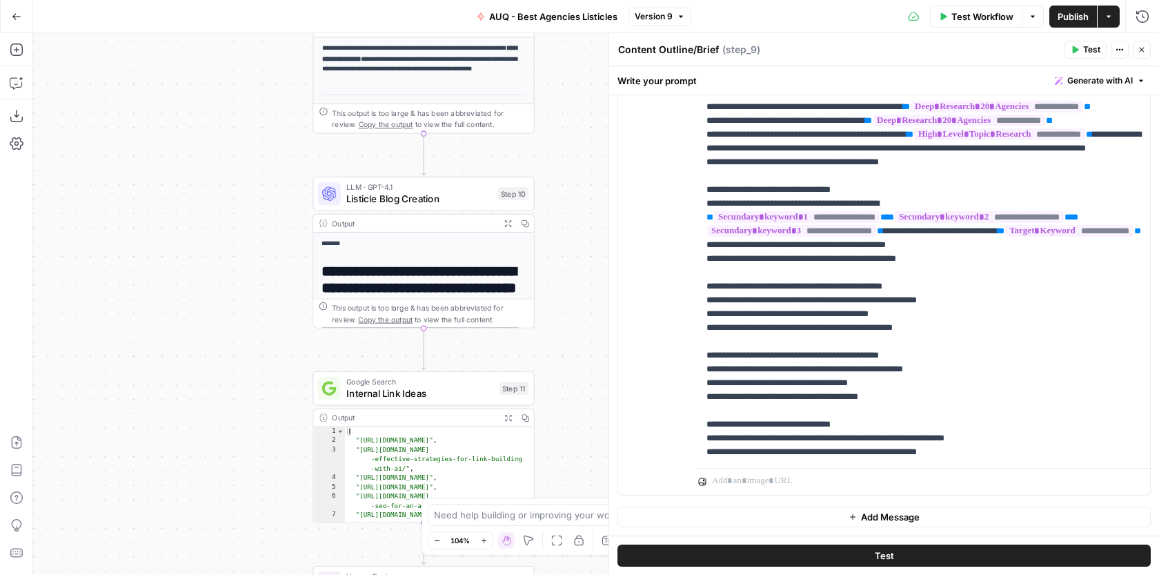
drag, startPoint x: 565, startPoint y: 358, endPoint x: 564, endPoint y: 106, distance: 252.6
click at [565, 105] on div "Workflow Set Inputs Inputs Google Search Google Search Step 1 Output Expand Out…" at bounding box center [596, 304] width 1126 height 542
click at [460, 201] on span "Listicle Blog Creation" at bounding box center [419, 200] width 146 height 14
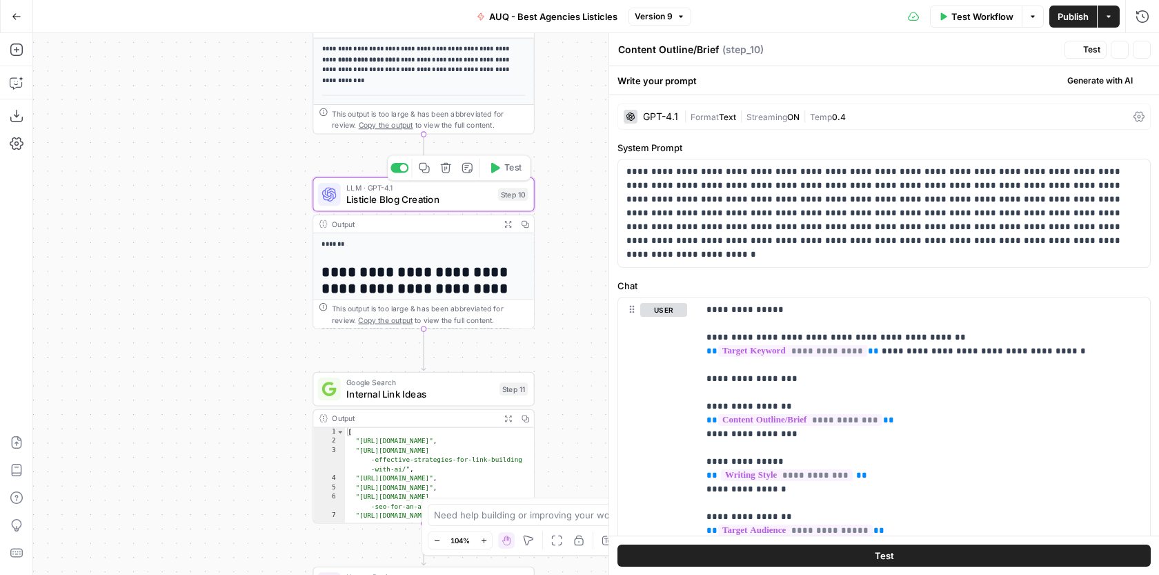
type textarea "Listicle Blog Creation"
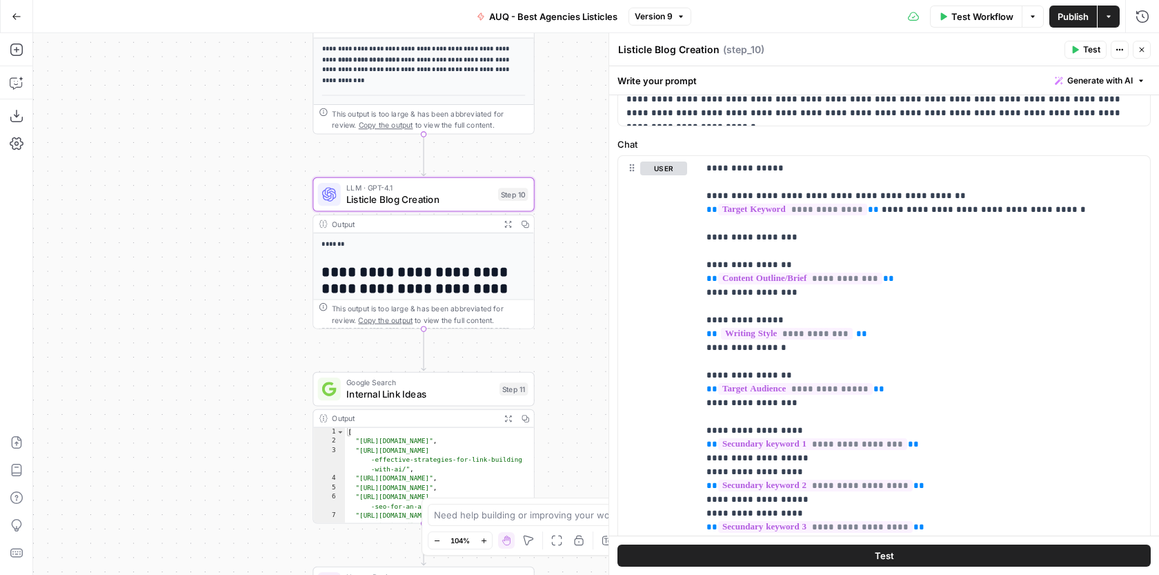
scroll to position [168, 0]
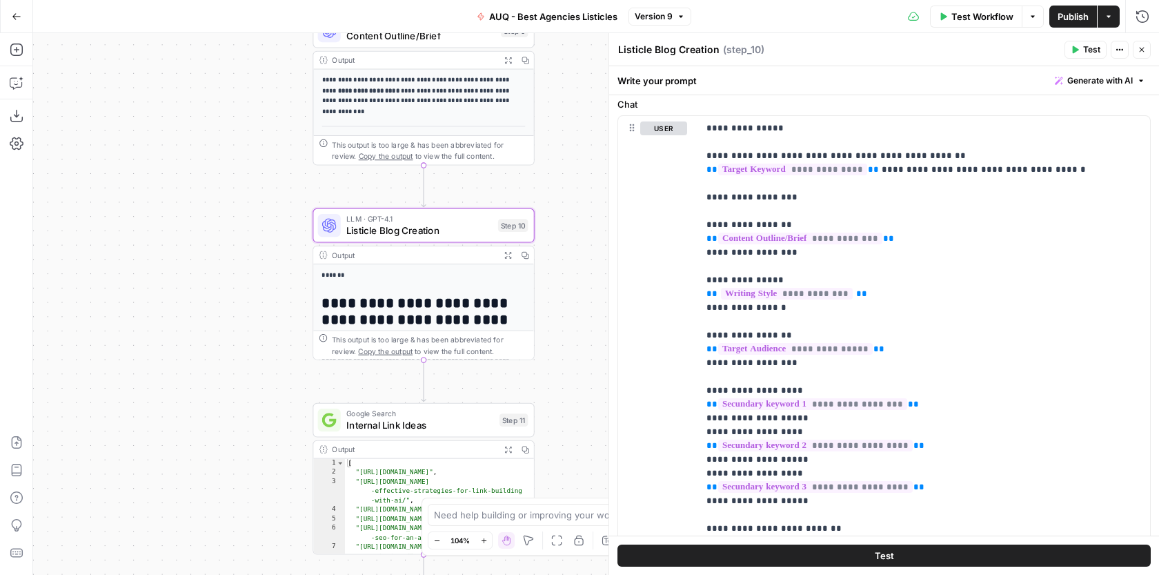
drag, startPoint x: 583, startPoint y: 371, endPoint x: 583, endPoint y: 408, distance: 36.6
click at [583, 407] on div "Workflow Set Inputs Inputs Google Search Google Search Step 1 Output Expand Out…" at bounding box center [596, 304] width 1126 height 542
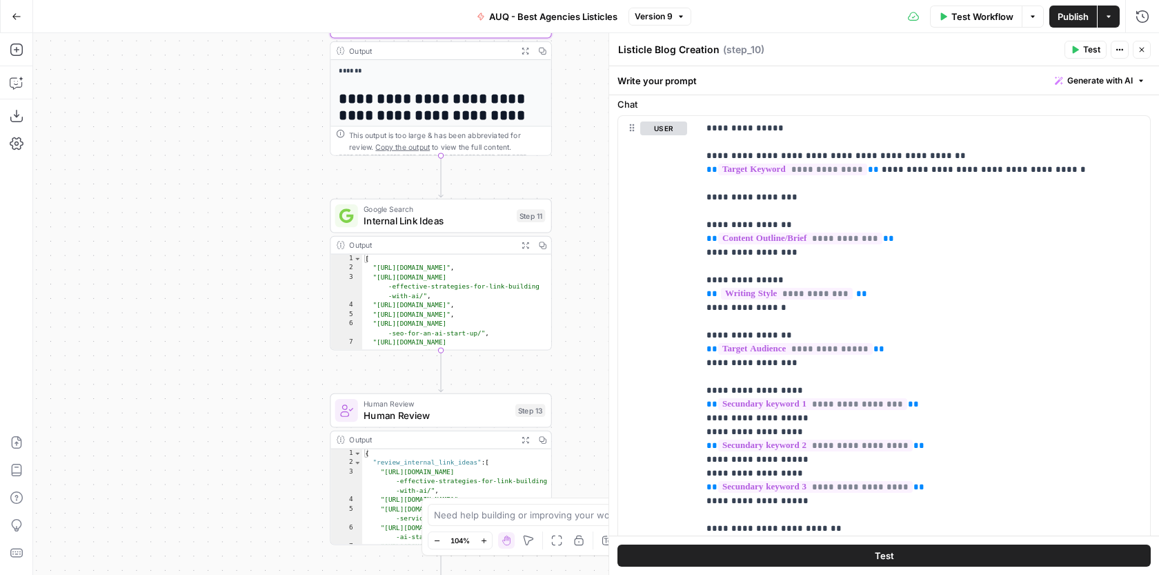
drag, startPoint x: 600, startPoint y: 372, endPoint x: 621, endPoint y: 145, distance: 228.0
click at [621, 145] on body "AUQ New Home Browse Insights Opportunities Your Data Recent Grids AUQ - Listicl…" at bounding box center [579, 287] width 1159 height 575
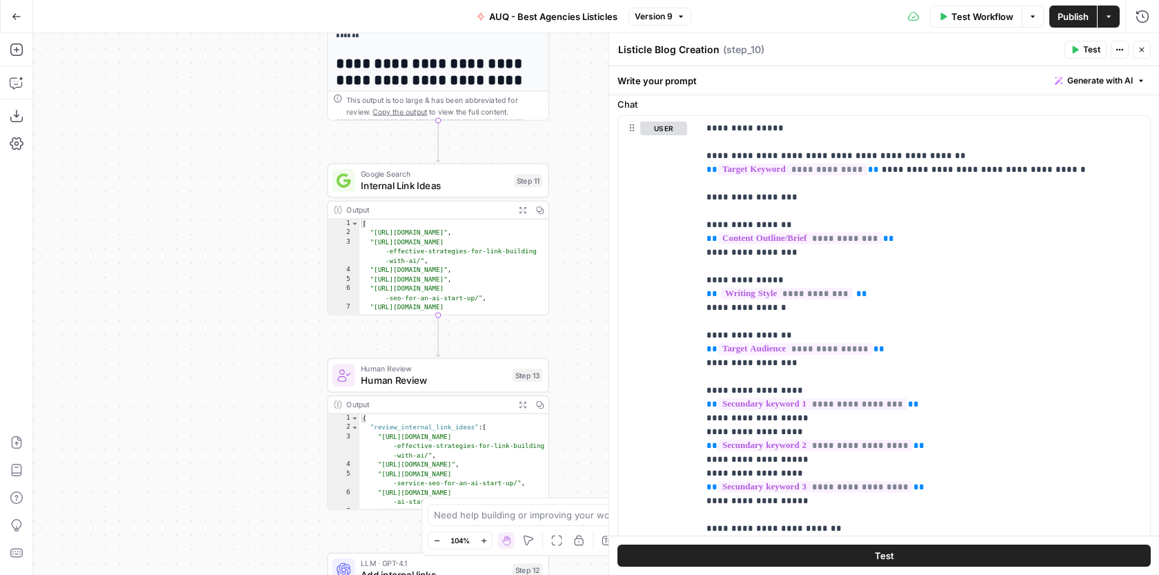
drag, startPoint x: 589, startPoint y: 302, endPoint x: 577, endPoint y: 277, distance: 27.5
click at [577, 278] on div "Workflow Set Inputs Inputs Google Search Google Search Step 1 Output Expand Out…" at bounding box center [596, 304] width 1126 height 542
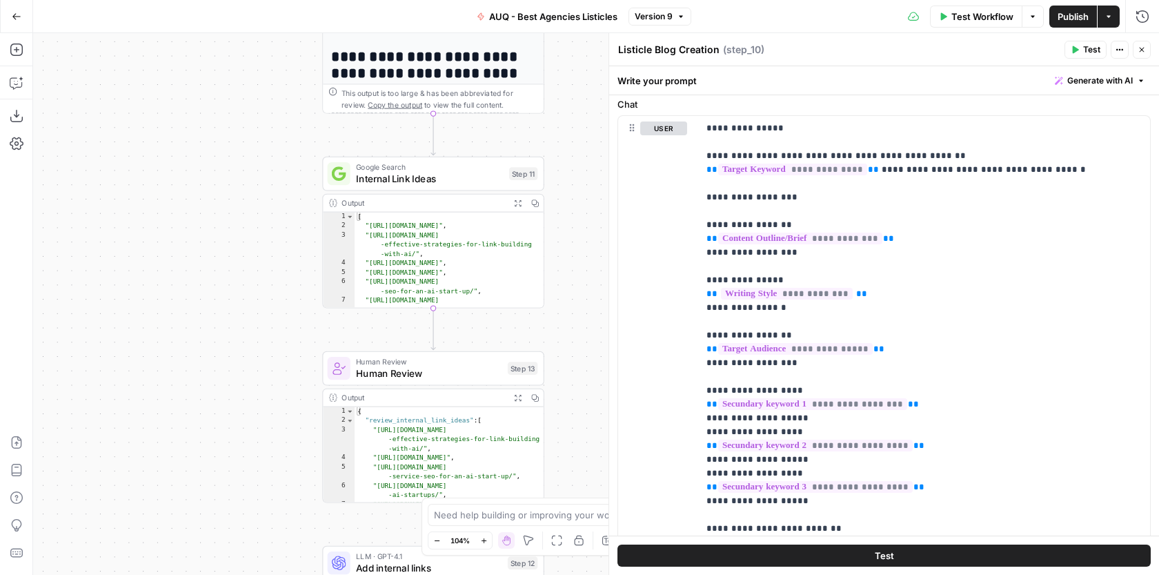
click at [408, 188] on div "Google Search Internal Link Ideas Step 11 Copy step Delete step Add Note Test" at bounding box center [432, 174] width 221 height 35
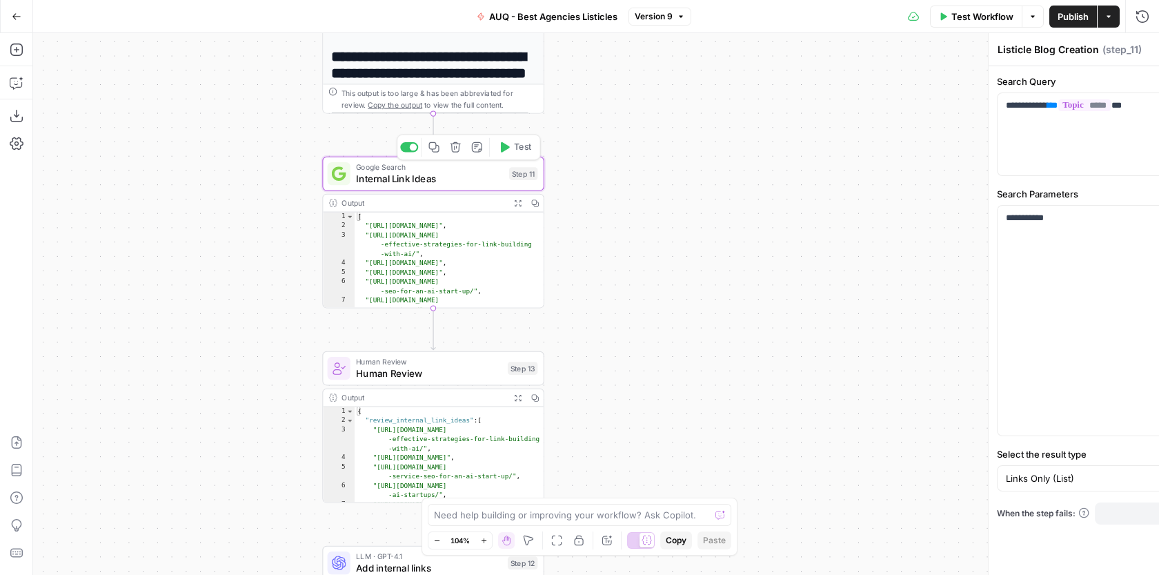
type textarea "Internal Link Ideas"
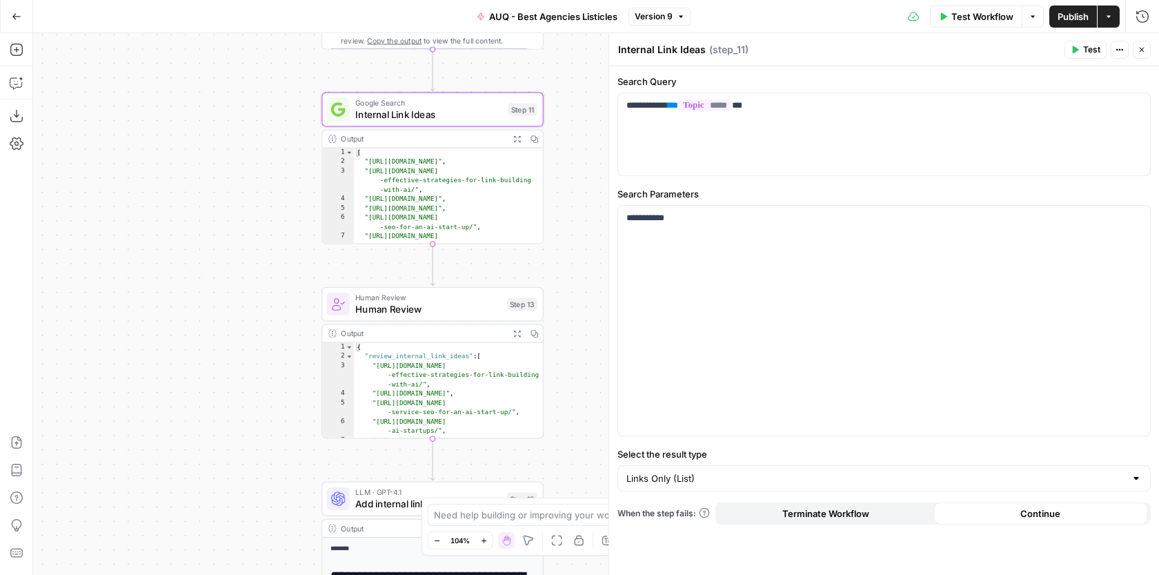
drag, startPoint x: 569, startPoint y: 259, endPoint x: 569, endPoint y: 195, distance: 64.2
click at [569, 195] on div "Workflow Set Inputs Inputs Google Search Google Search Step 1 Output Expand Out…" at bounding box center [596, 304] width 1126 height 542
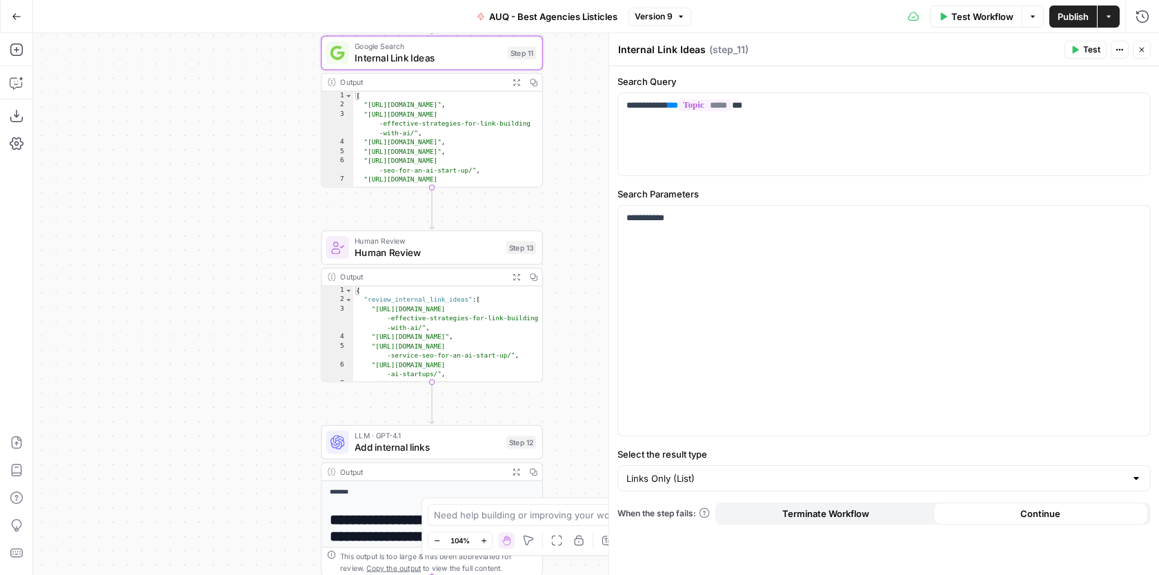
drag, startPoint x: 559, startPoint y: 283, endPoint x: 555, endPoint y: 192, distance: 91.2
click at [555, 192] on div "Workflow Set Inputs Inputs Google Search Google Search Step 1 Output Expand Out…" at bounding box center [596, 304] width 1126 height 542
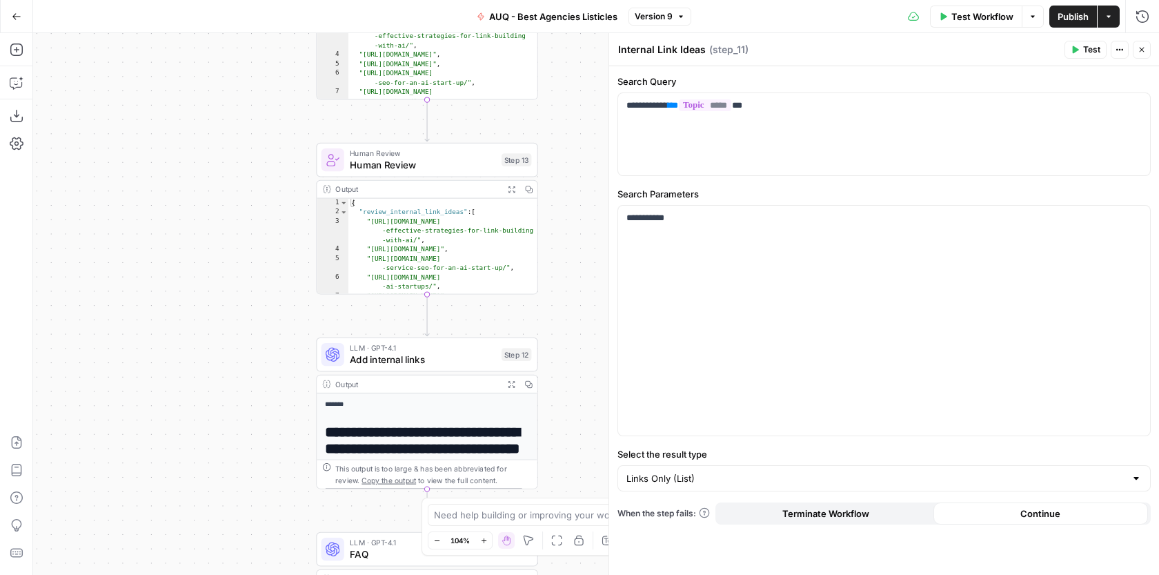
drag, startPoint x: 569, startPoint y: 224, endPoint x: 561, endPoint y: 127, distance: 97.0
click at [562, 130] on div "Workflow Set Inputs Inputs Google Search Google Search Step 1 Output Expand Out…" at bounding box center [596, 304] width 1126 height 542
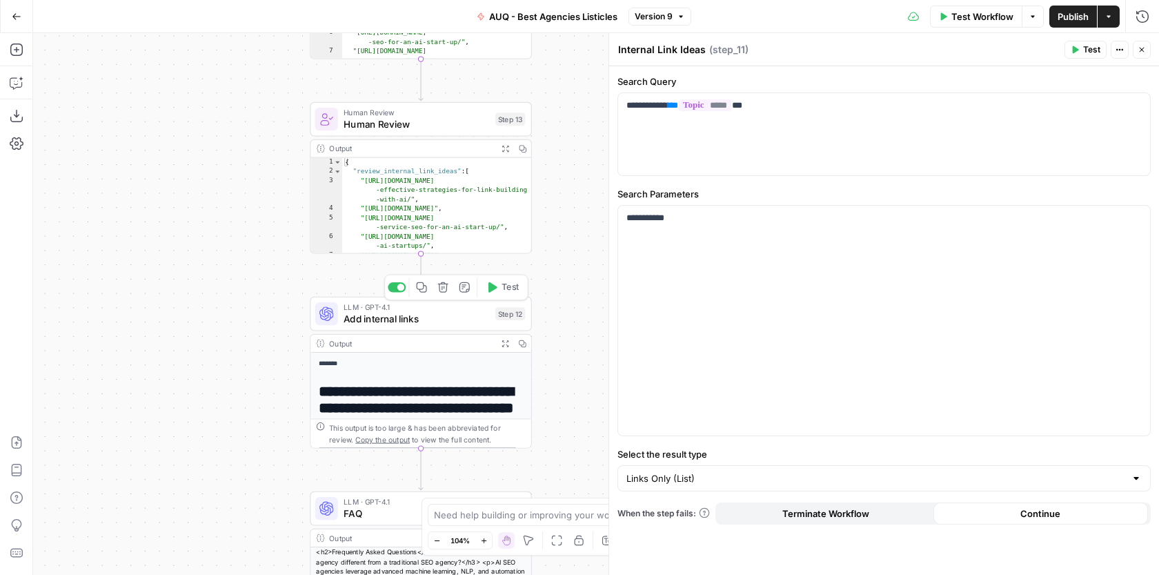
click at [459, 316] on span "Add internal links" at bounding box center [417, 319] width 146 height 14
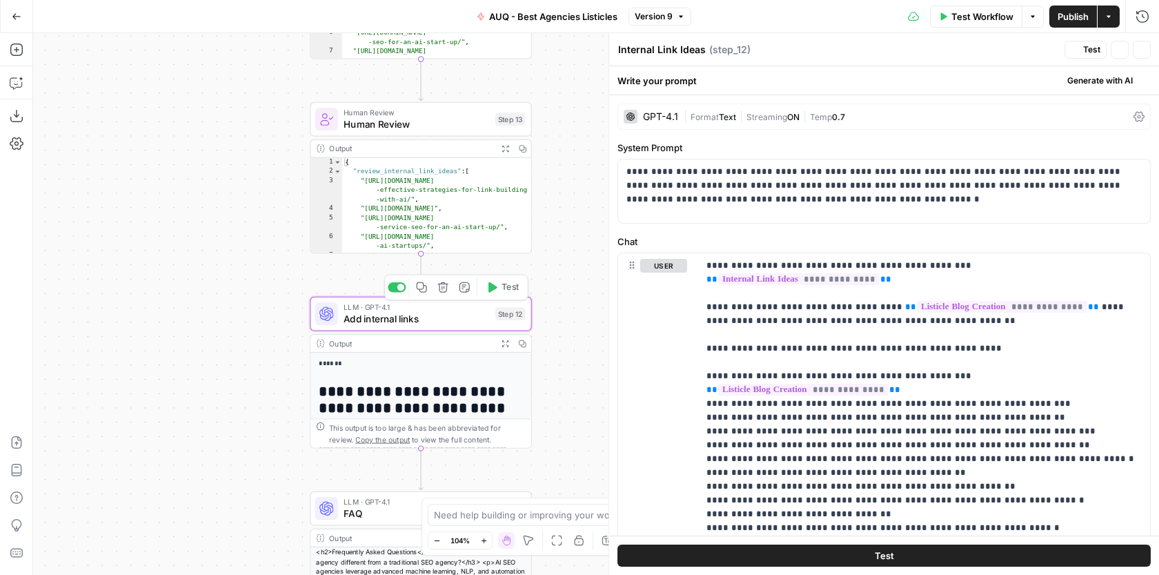
type textarea "Add internal links"
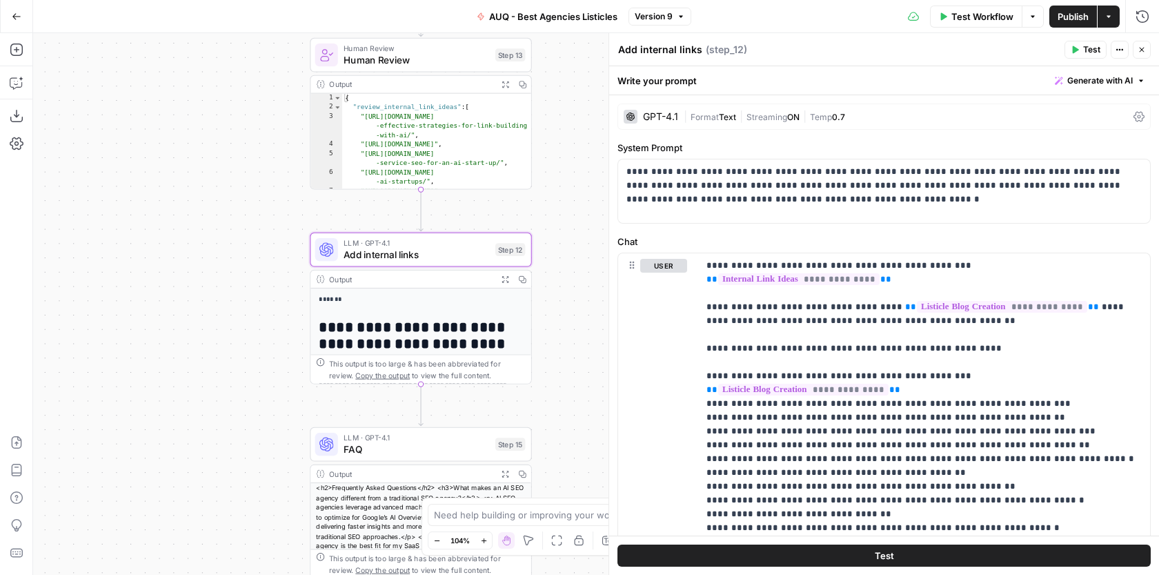
drag, startPoint x: 571, startPoint y: 228, endPoint x: 571, endPoint y: 148, distance: 80.7
click at [571, 147] on div "Workflow Set Inputs Inputs Google Search Google Search Step 1 Output Expand Out…" at bounding box center [596, 304] width 1126 height 542
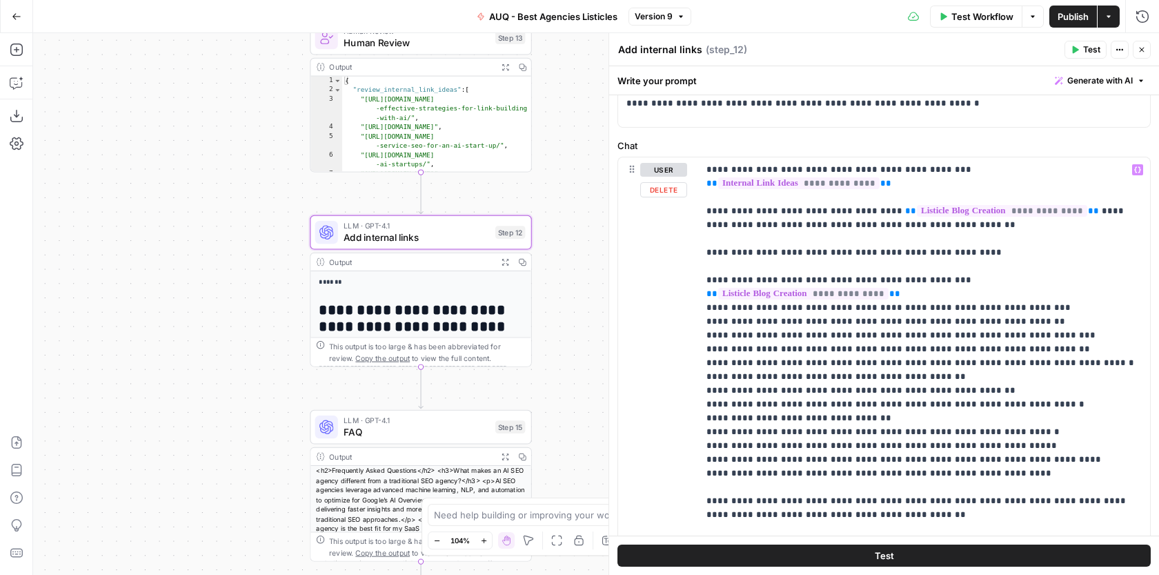
scroll to position [98, 0]
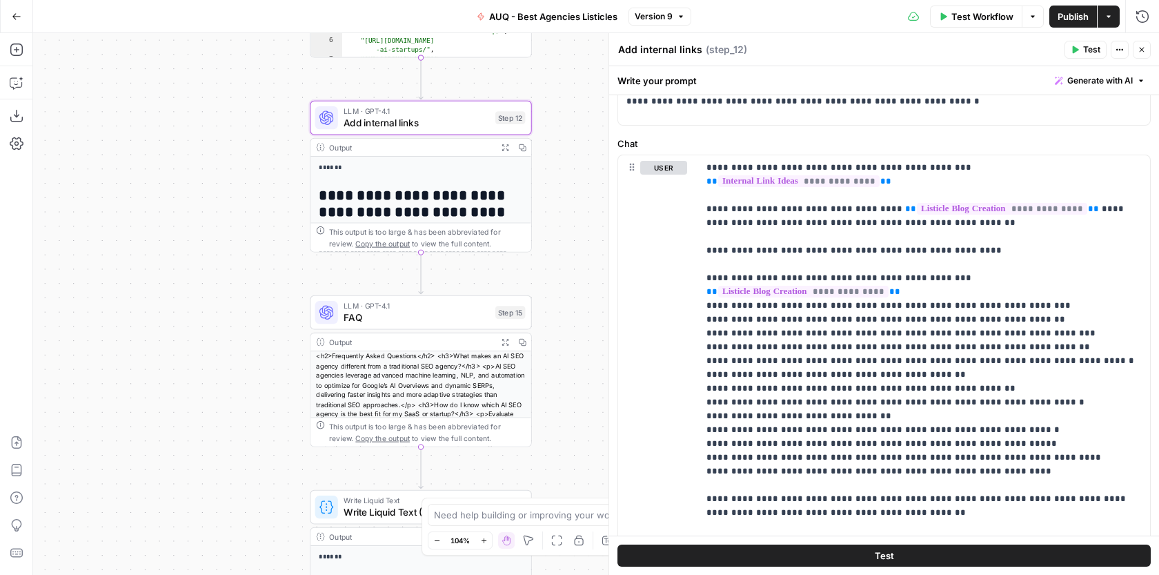
drag, startPoint x: 552, startPoint y: 355, endPoint x: 558, endPoint y: 165, distance: 189.9
click at [558, 166] on div "Workflow Set Inputs Inputs Google Search Google Search Step 1 Output Expand Out…" at bounding box center [596, 304] width 1126 height 542
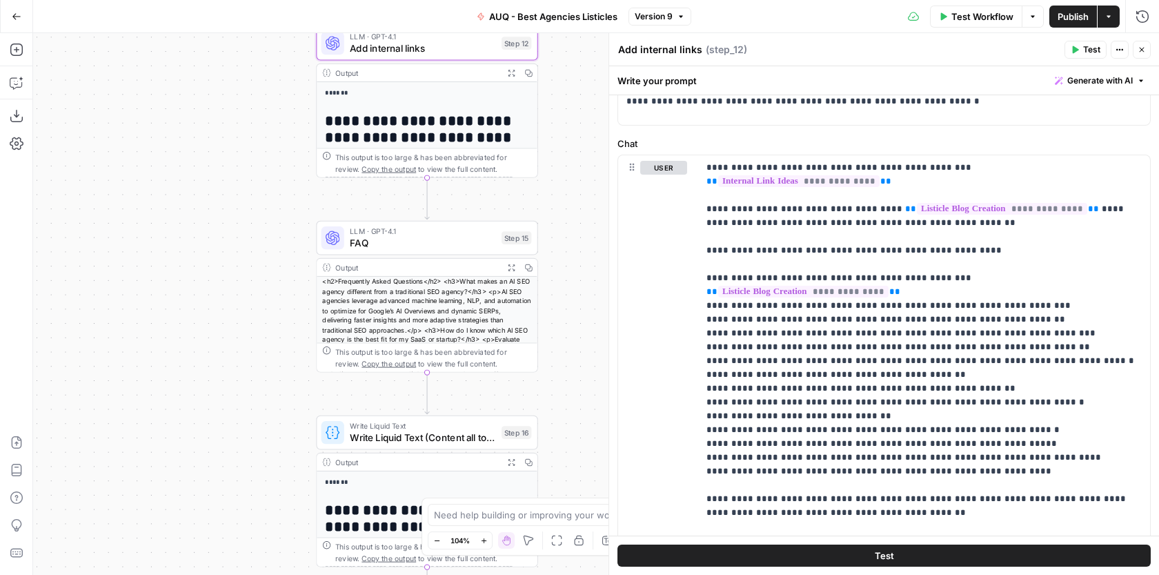
click at [461, 250] on div "LLM · GPT-4.1 FAQ Step 15 Copy step Delete step Add Note Test" at bounding box center [426, 238] width 221 height 35
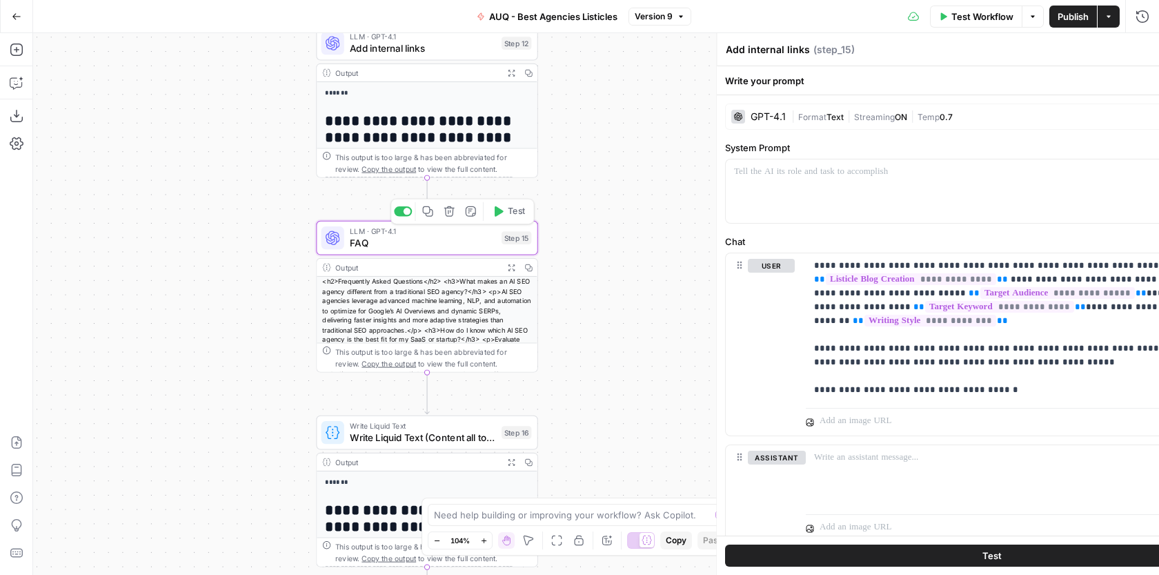
type textarea "FAQ"
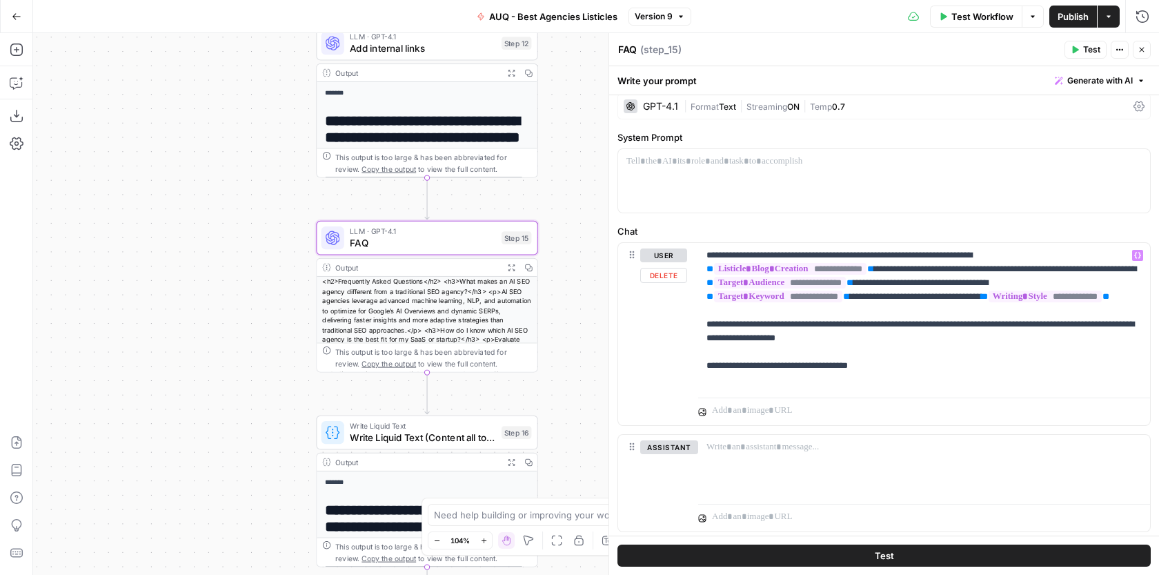
scroll to position [15, 0]
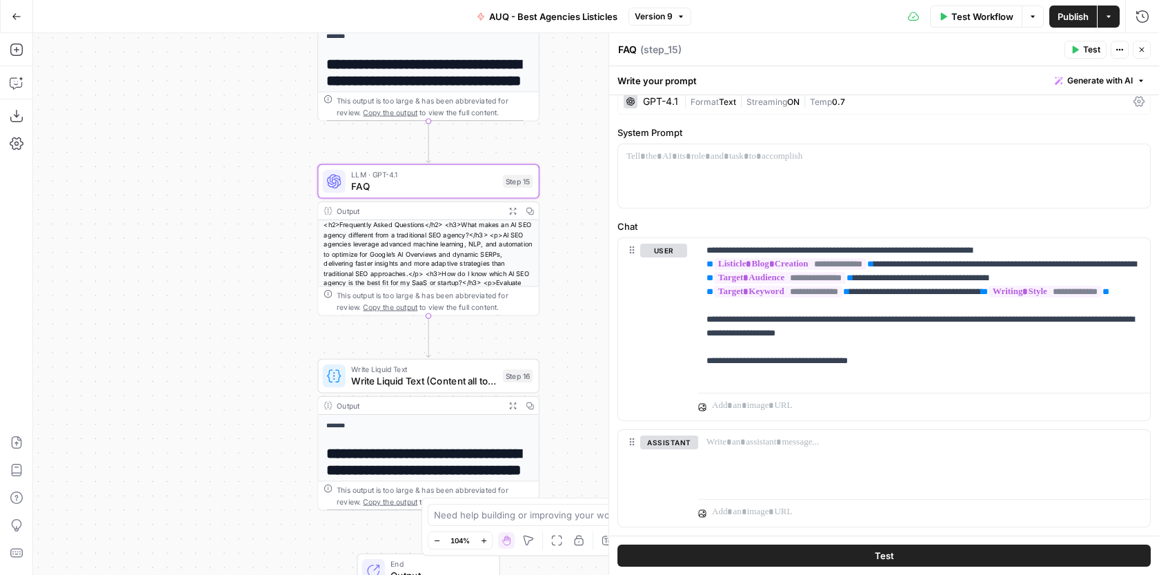
drag, startPoint x: 567, startPoint y: 348, endPoint x: 574, endPoint y: 265, distance: 83.8
click at [574, 264] on div "Workflow Set Inputs Inputs Google Search Google Search Step 1 Output Expand Out…" at bounding box center [596, 304] width 1126 height 542
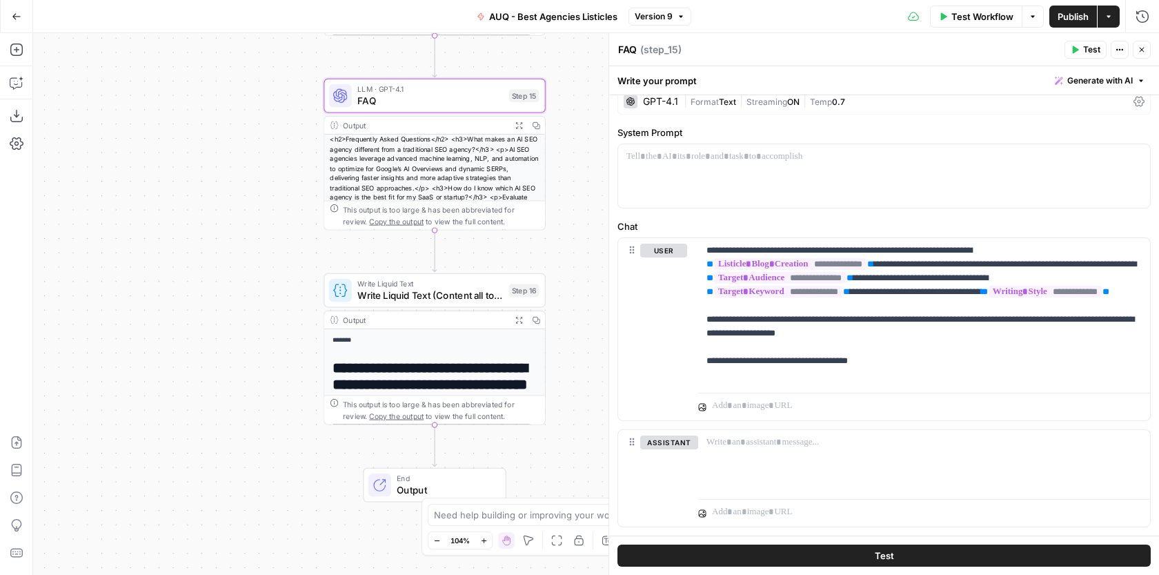
drag, startPoint x: 582, startPoint y: 242, endPoint x: 582, endPoint y: 181, distance: 60.7
click at [582, 181] on div "Workflow Set Inputs Inputs Google Search Google Search Step 1 Output Expand Out…" at bounding box center [596, 304] width 1126 height 542
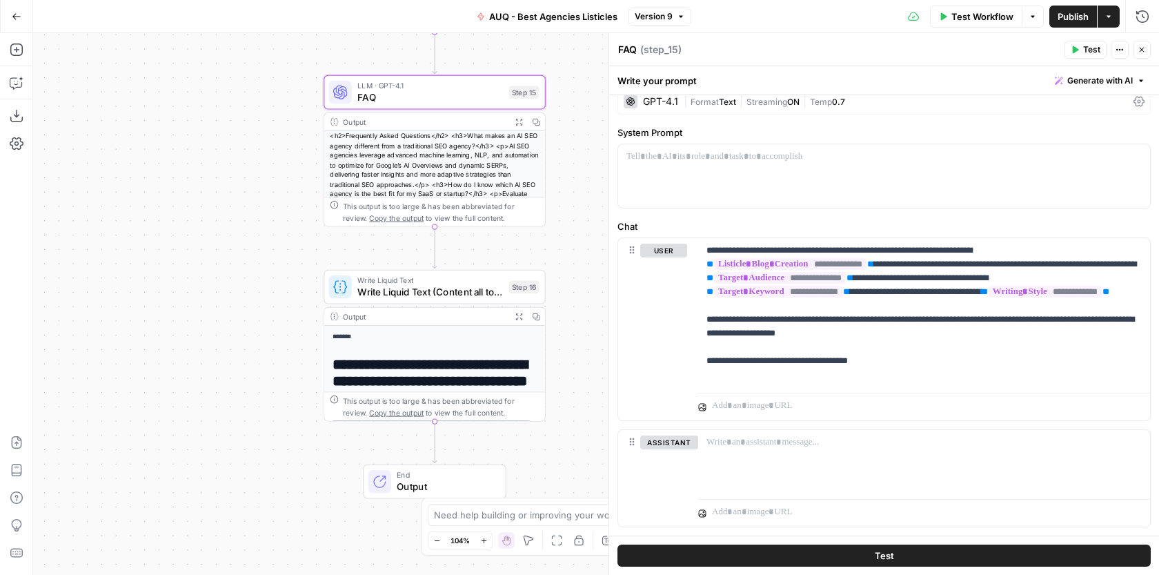
click at [454, 281] on span "Write Liquid Text" at bounding box center [430, 281] width 146 height 12
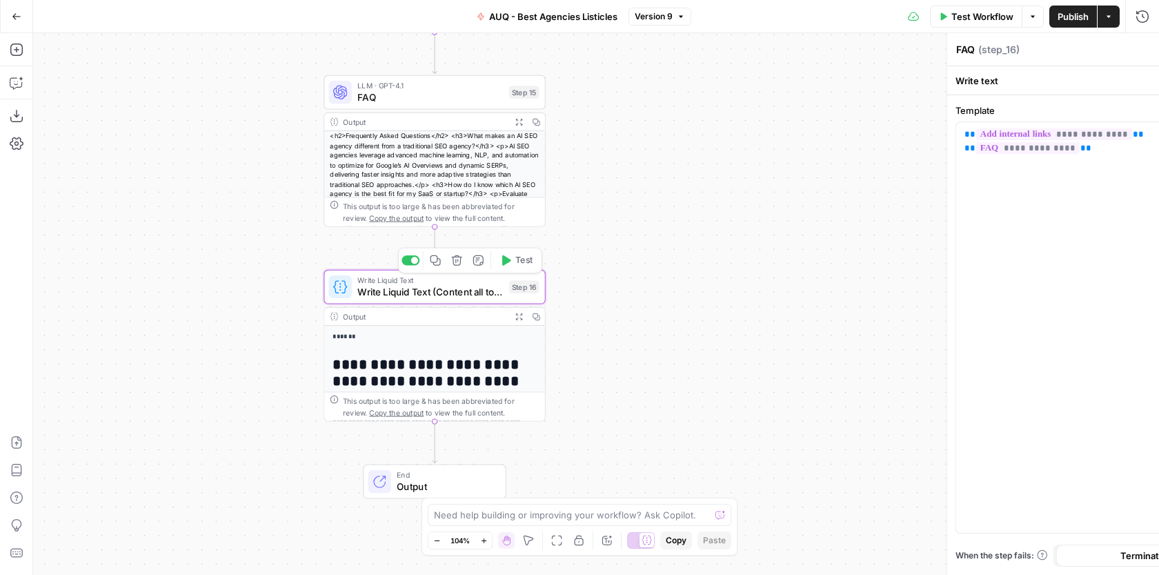
type textarea "Write Liquid Text (Content all together)"
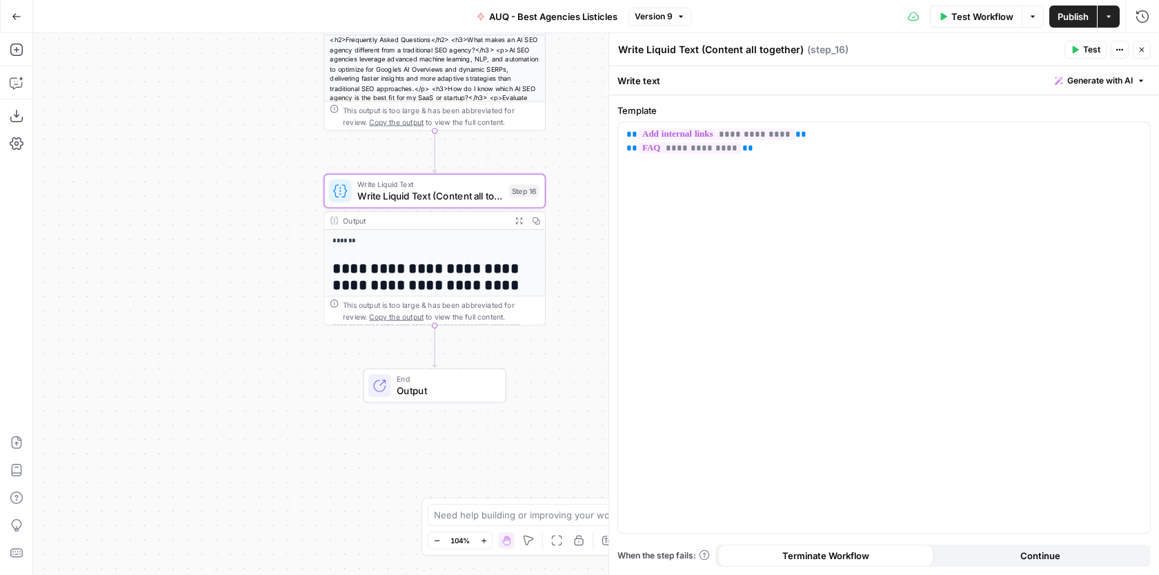
drag, startPoint x: 584, startPoint y: 262, endPoint x: 585, endPoint y: 160, distance: 101.4
click at [585, 159] on div "Workflow Set Inputs Inputs Google Search Google Search Step 1 Output Expand Out…" at bounding box center [596, 304] width 1126 height 542
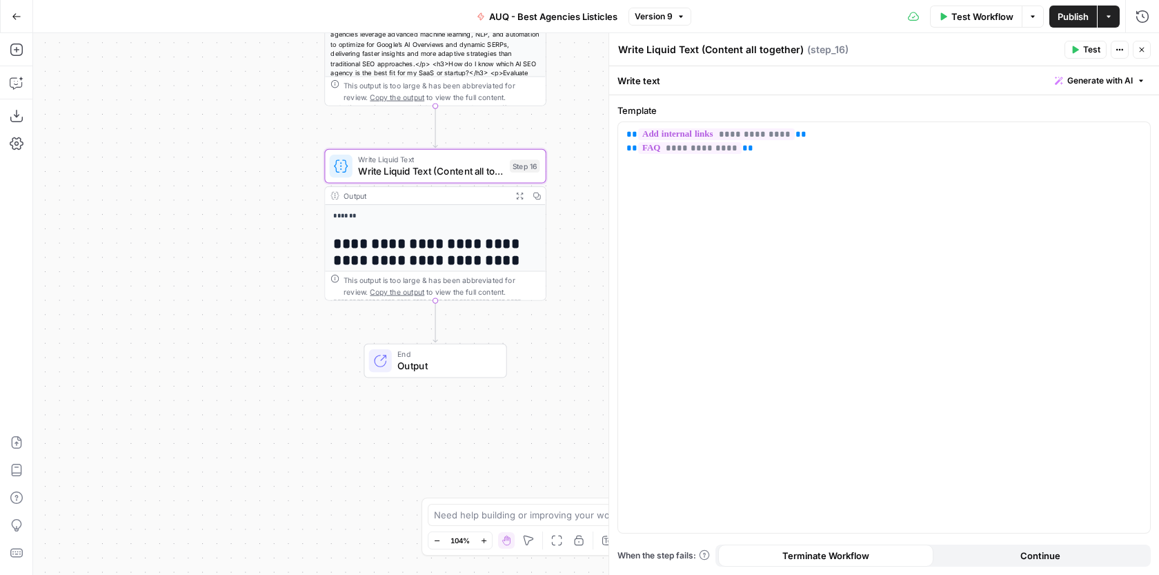
drag, startPoint x: 582, startPoint y: 224, endPoint x: 581, endPoint y: 206, distance: 18.0
click at [581, 206] on div "Workflow Set Inputs Inputs Google Search Google Search Step 1 Output Expand Out…" at bounding box center [596, 304] width 1126 height 542
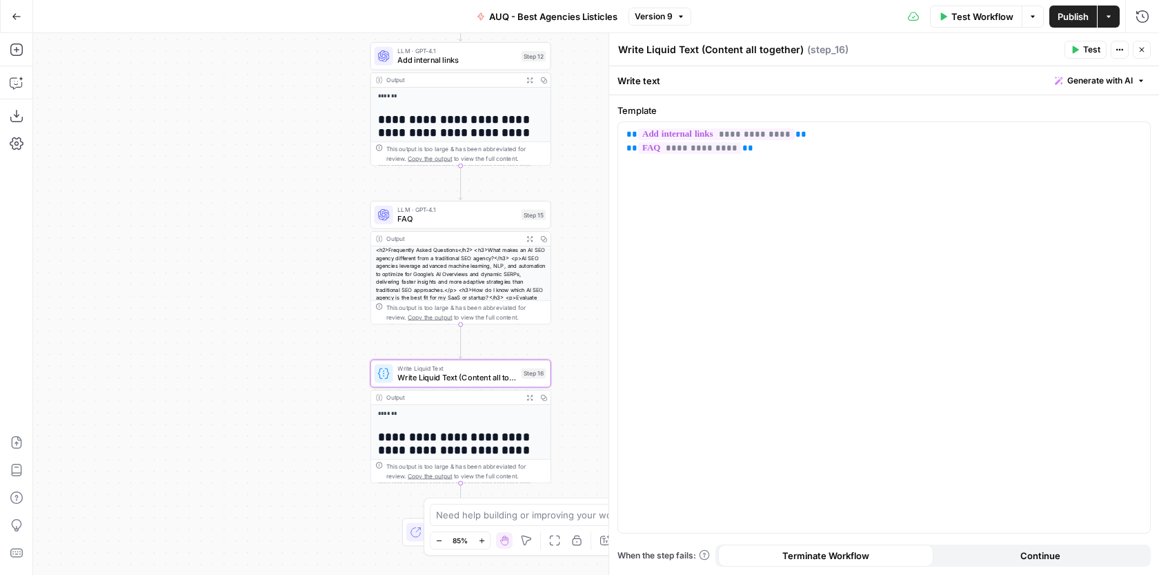
drag, startPoint x: 564, startPoint y: 236, endPoint x: 551, endPoint y: 457, distance: 221.2
click at [553, 456] on div "Workflow Set Inputs Inputs Google Search Google Search Step 1 Output Expand Out…" at bounding box center [596, 304] width 1126 height 542
